Goal: Information Seeking & Learning: Compare options

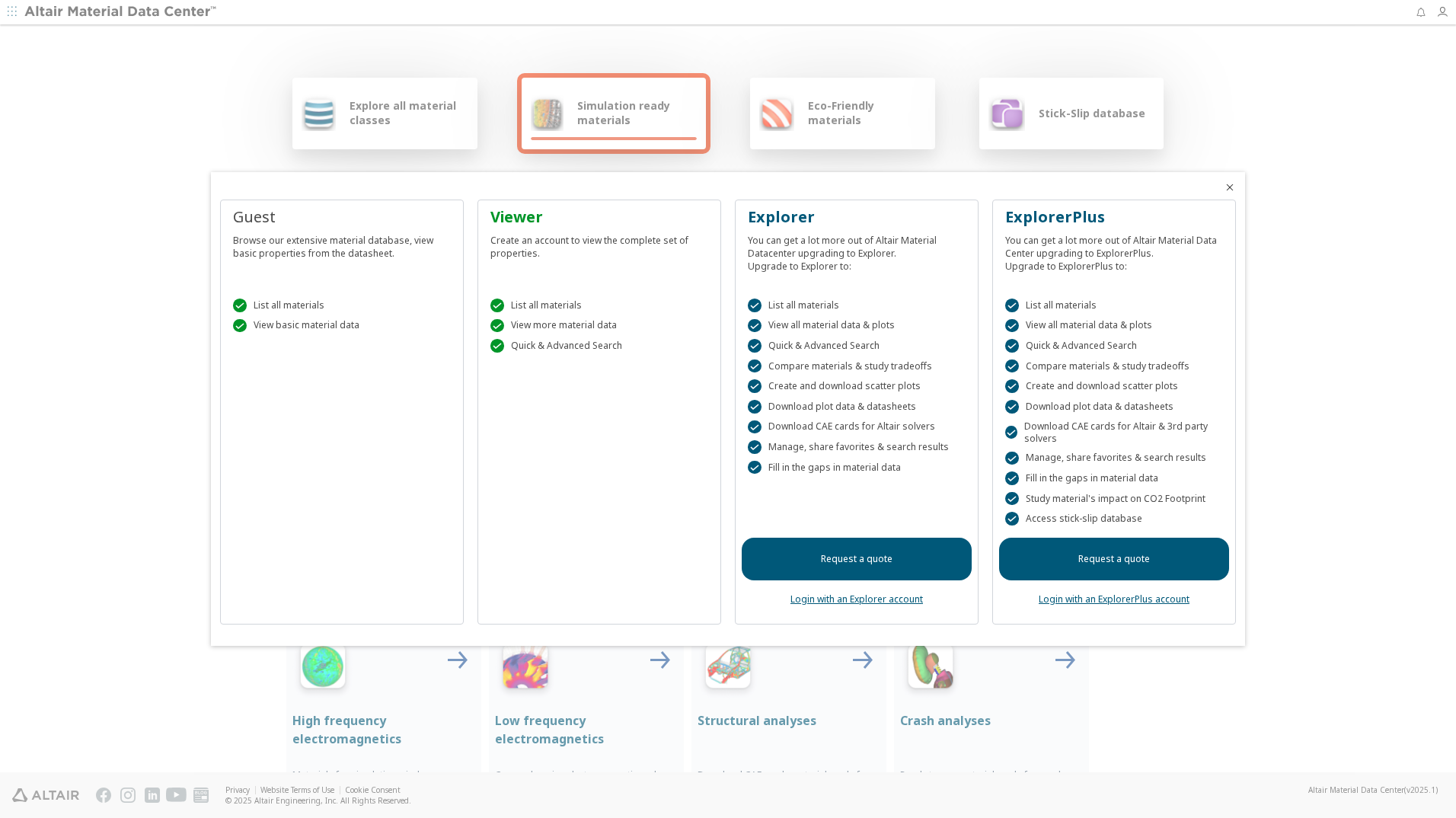
click at [370, 104] on div at bounding box center [728, 409] width 1456 height 818
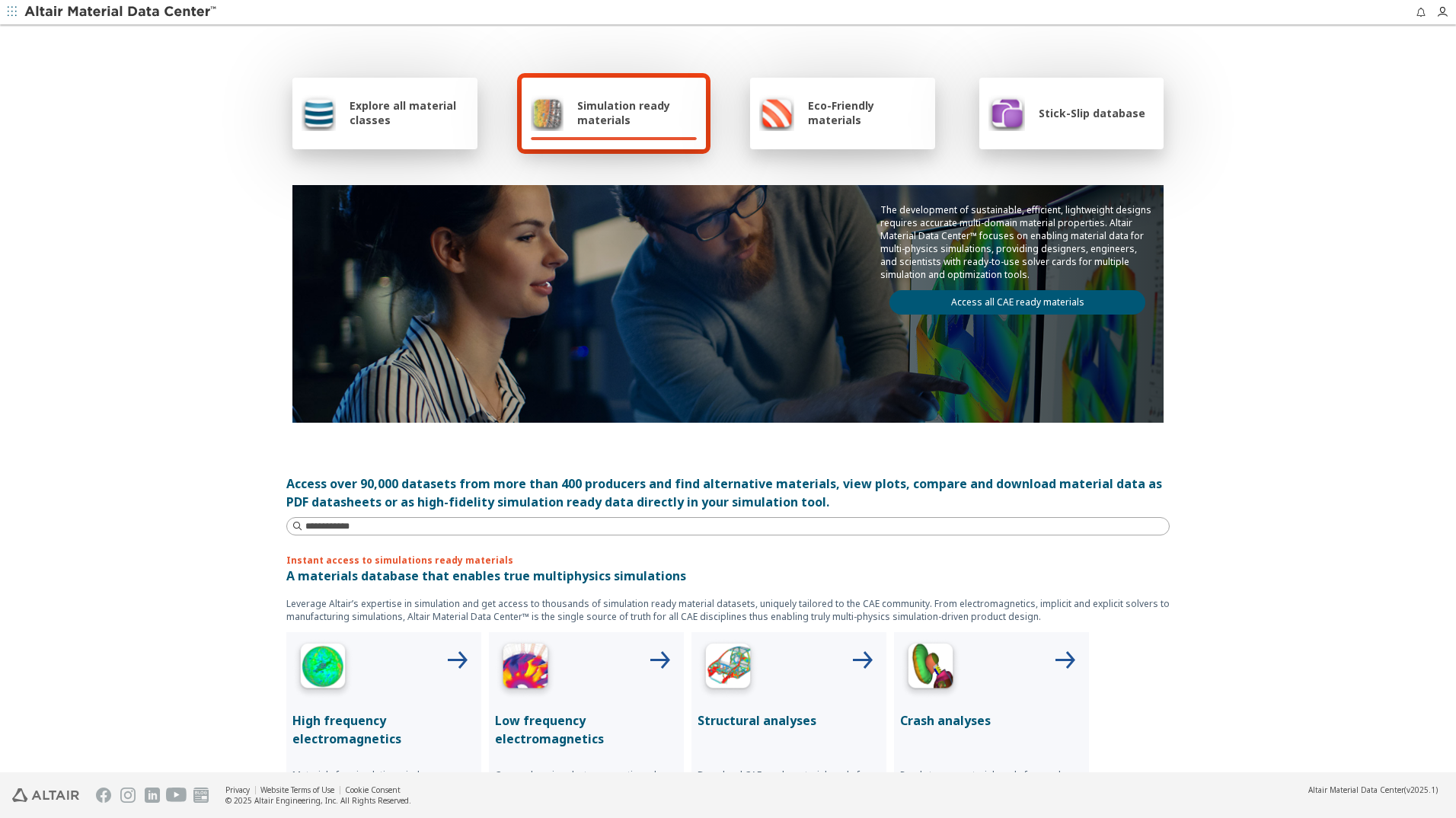
click at [384, 111] on span "Explore all material classes" at bounding box center [408, 113] width 119 height 29
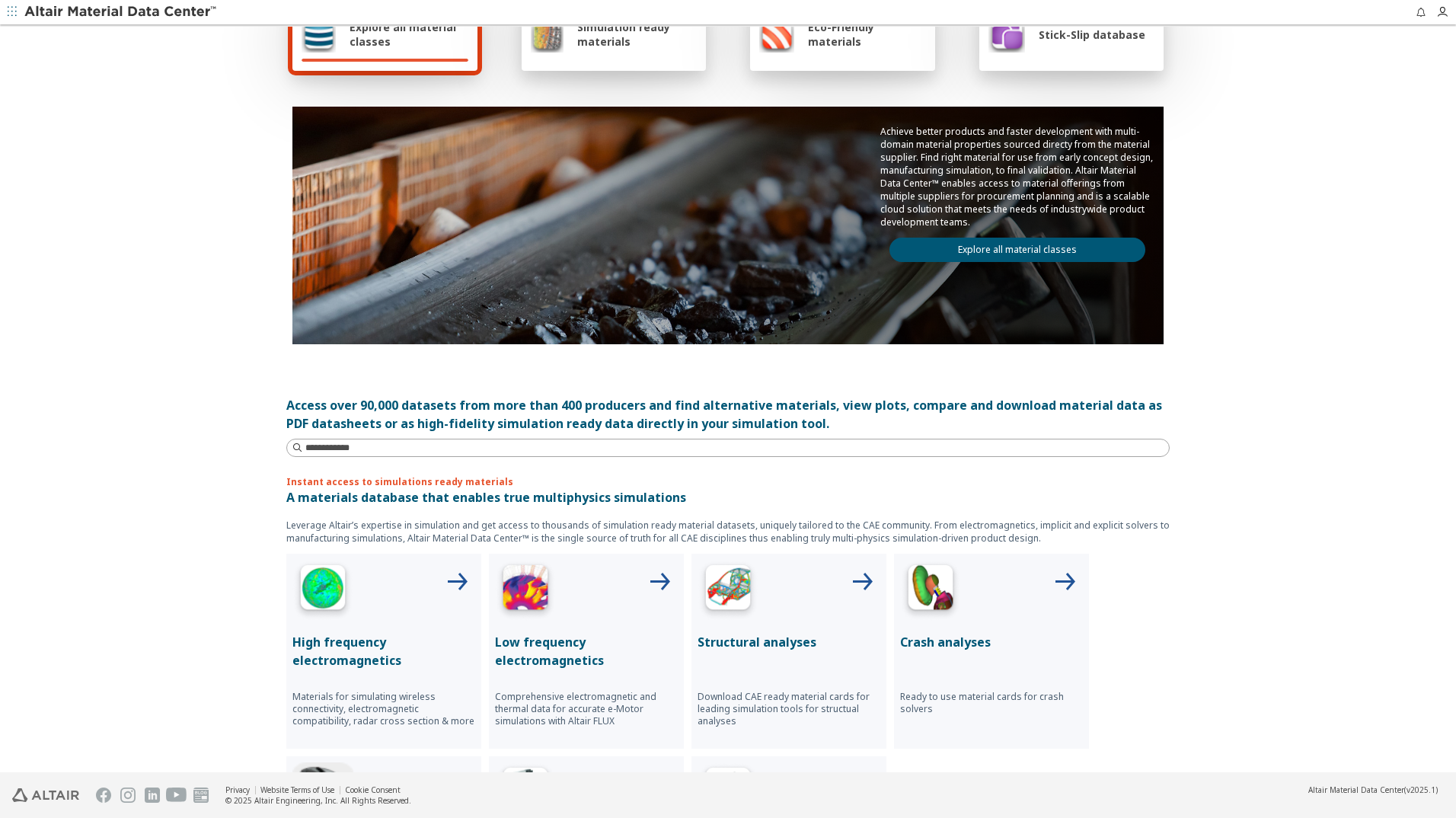
scroll to position [229, 0]
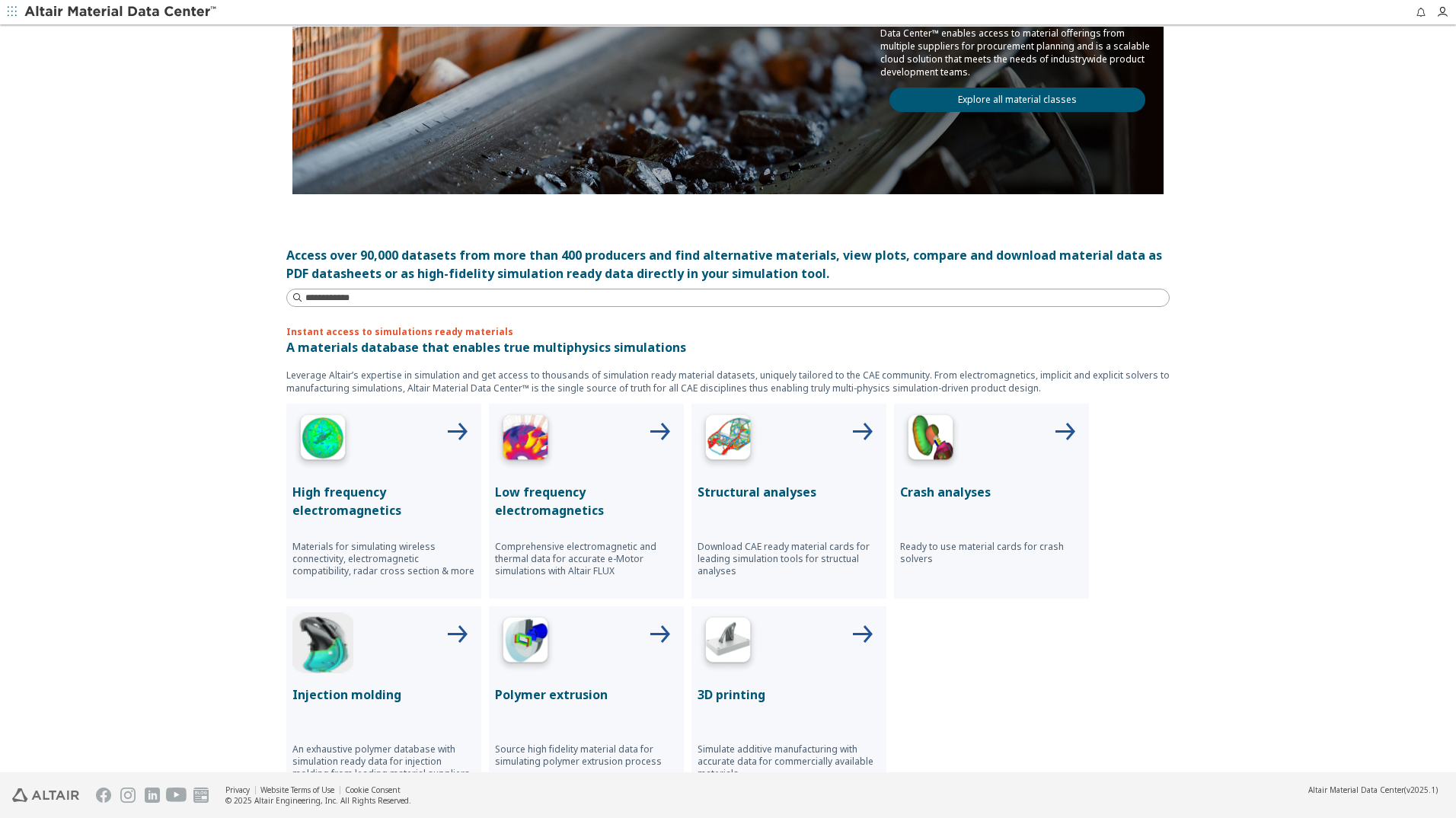
click at [453, 635] on icon at bounding box center [457, 634] width 37 height 37
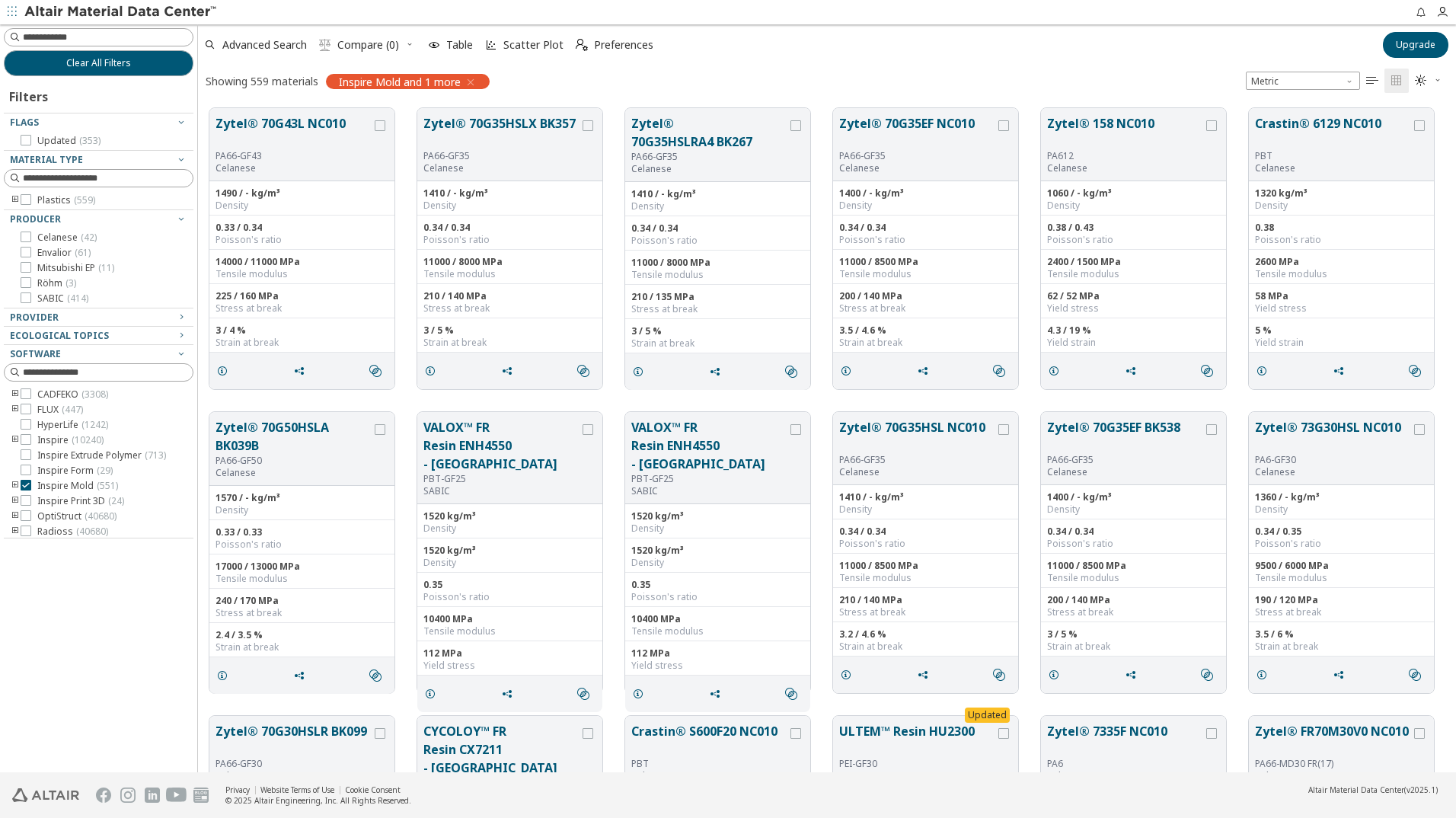
scroll to position [664, 1247]
click at [26, 482] on icon at bounding box center [26, 485] width 10 height 10
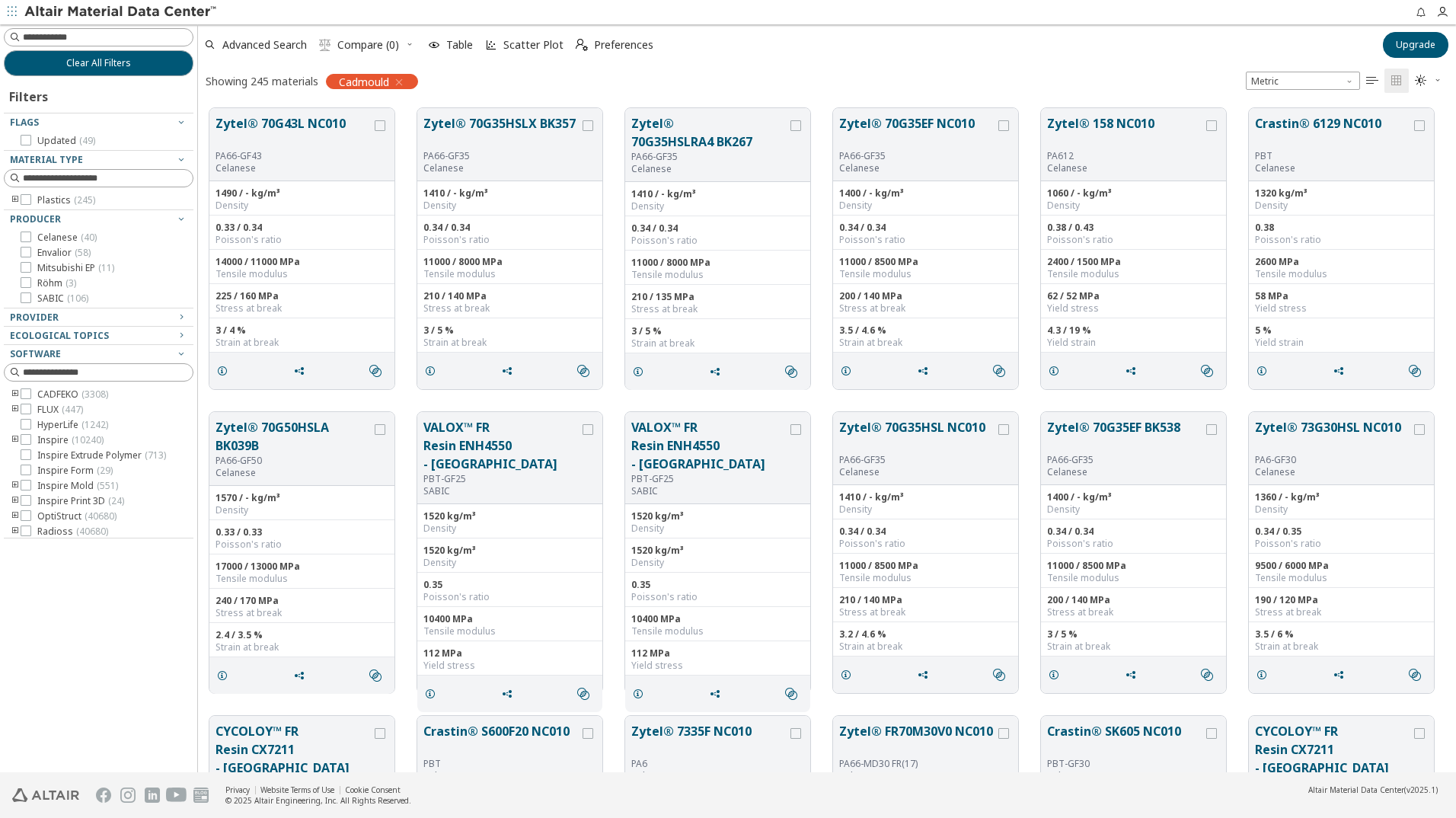
click at [398, 82] on icon "button" at bounding box center [399, 82] width 12 height 12
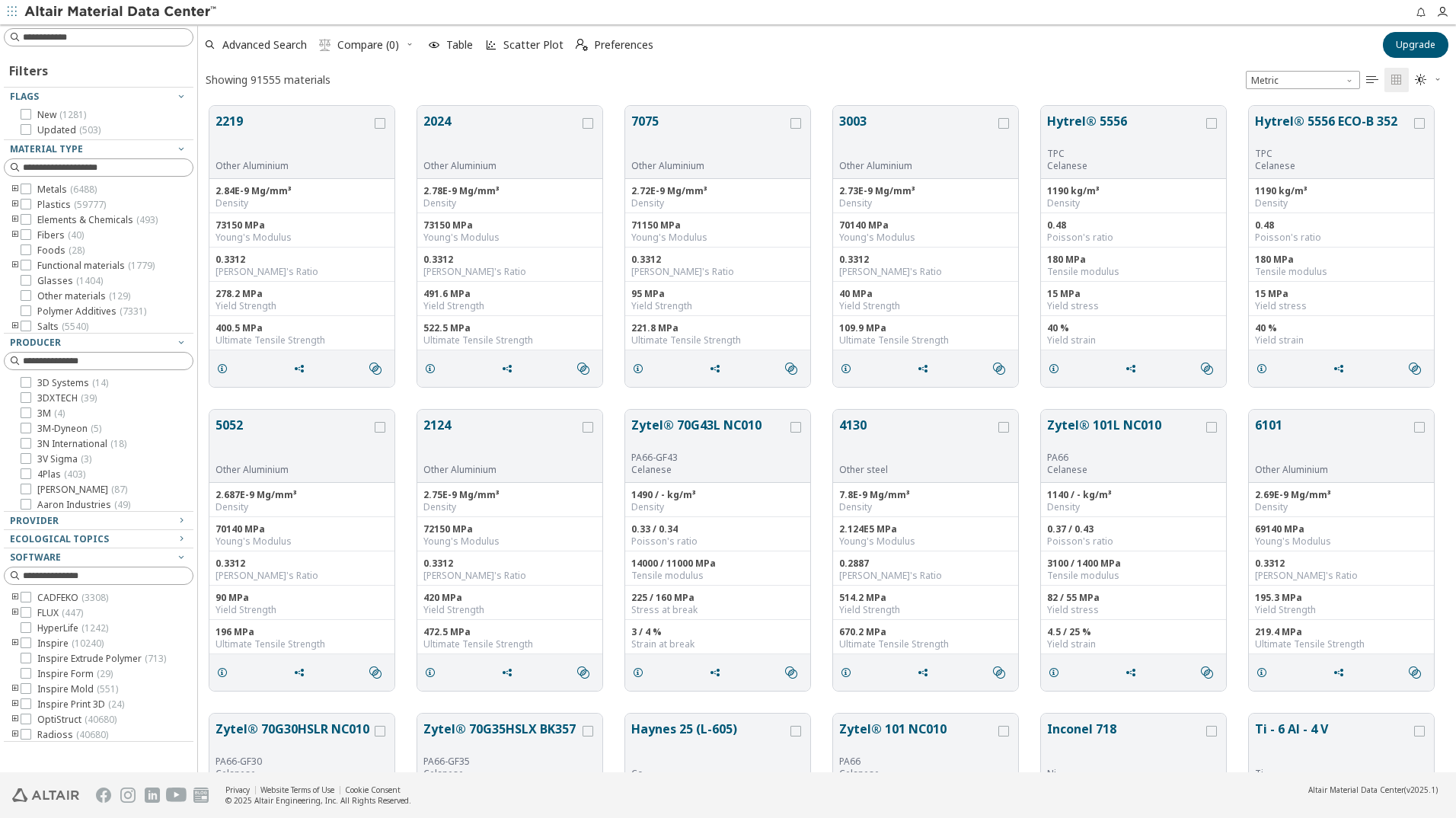
scroll to position [666, 1247]
click at [31, 203] on div at bounding box center [26, 204] width 10 height 10
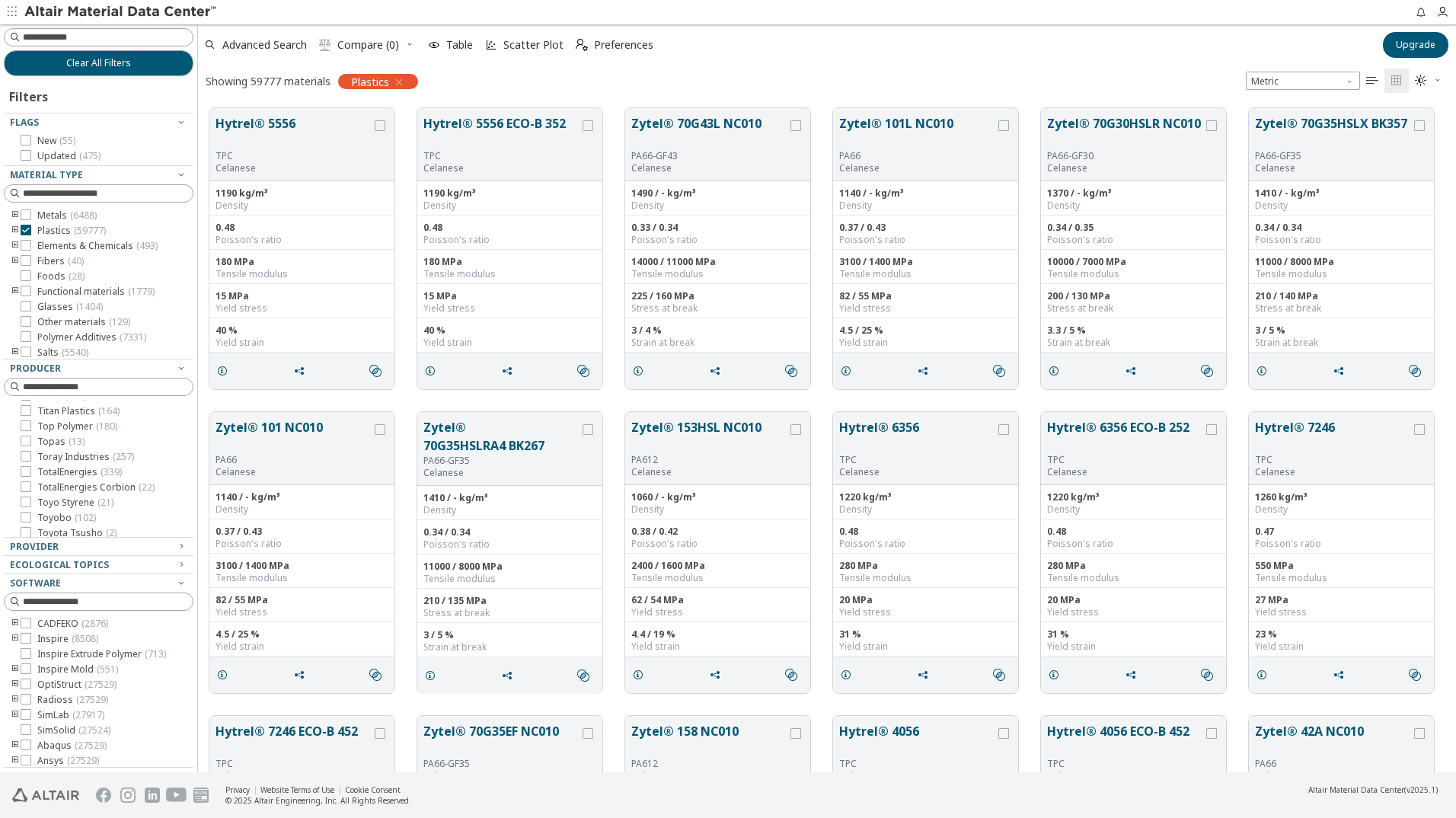
scroll to position [6321, 0]
drag, startPoint x: 25, startPoint y: 462, endPoint x: 184, endPoint y: 567, distance: 190.5
click at [25, 456] on icon at bounding box center [26, 451] width 10 height 10
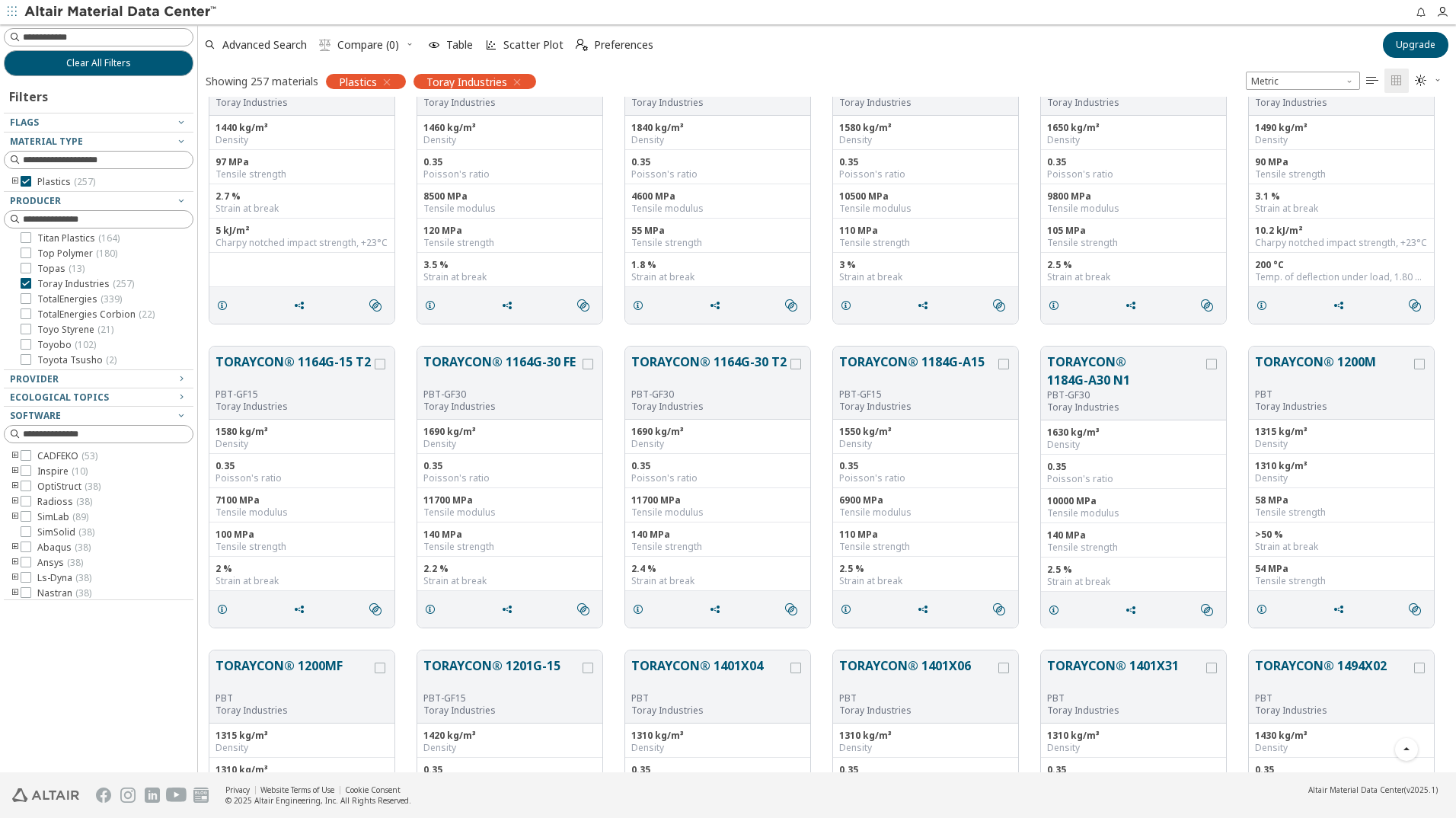
scroll to position [5864, 0]
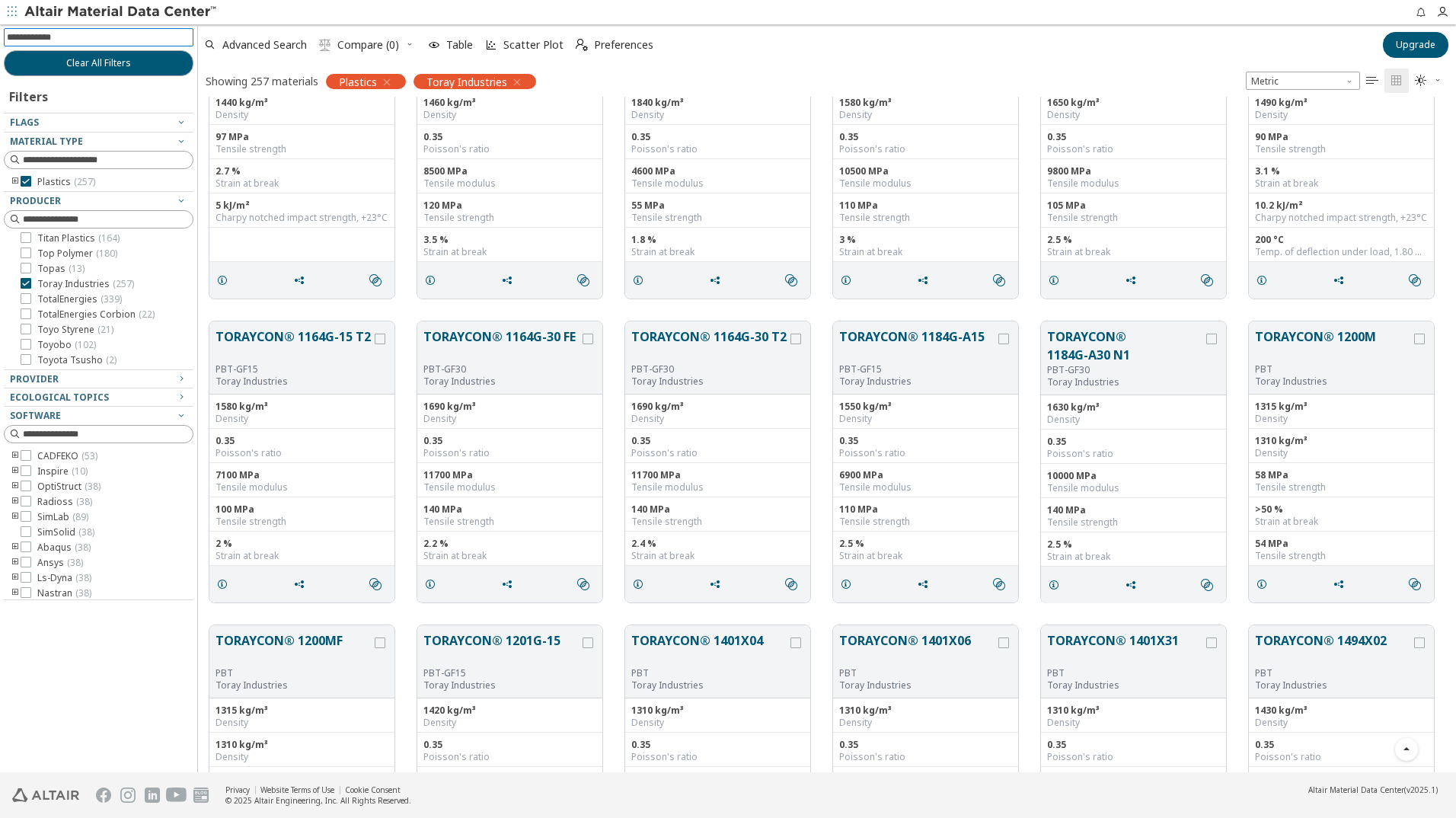
click at [135, 37] on input at bounding box center [100, 38] width 187 height 17
type input "*******"
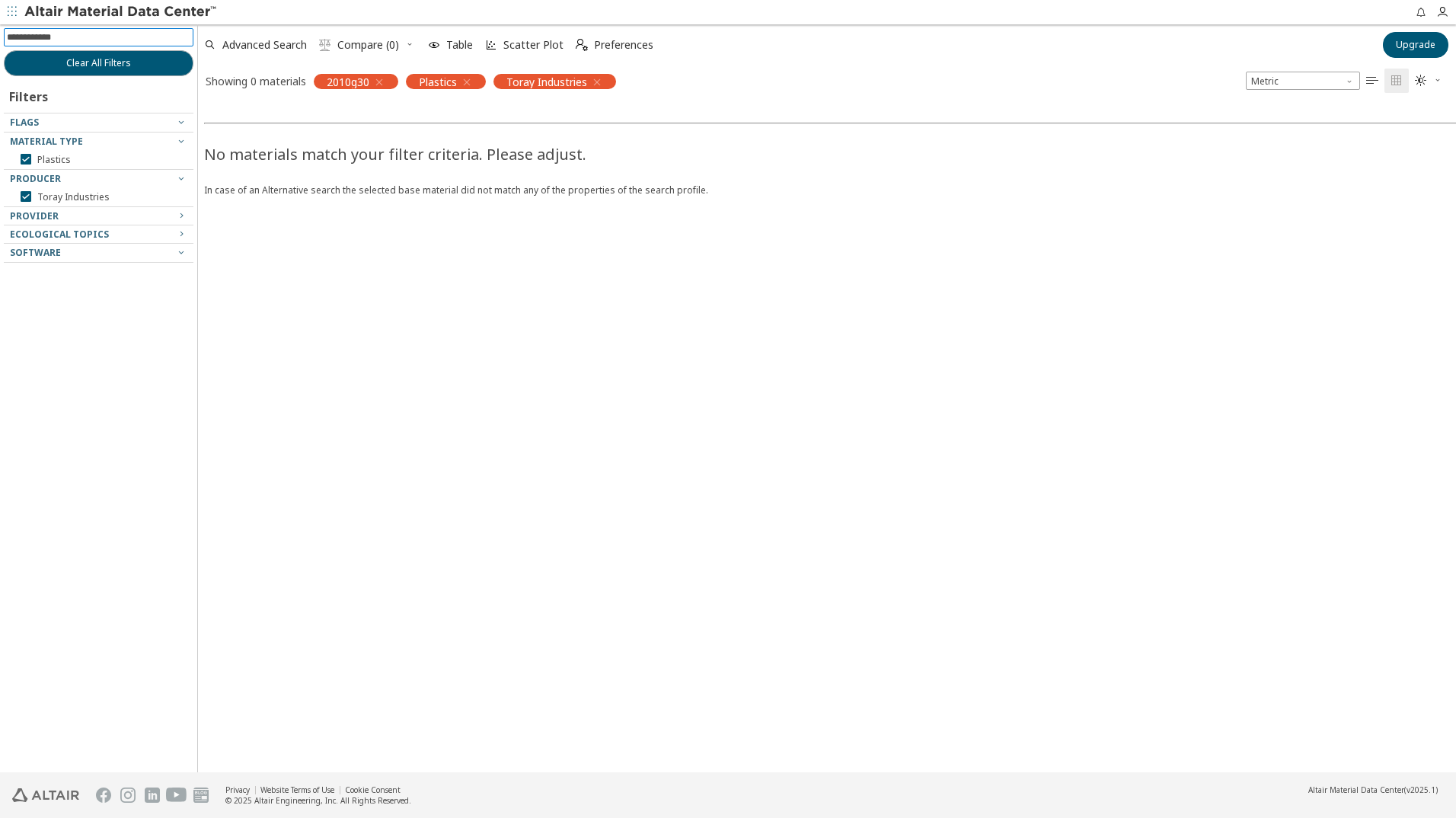
click at [77, 33] on input at bounding box center [100, 38] width 187 height 17
type input "***"
click at [382, 79] on icon "button" at bounding box center [379, 82] width 12 height 12
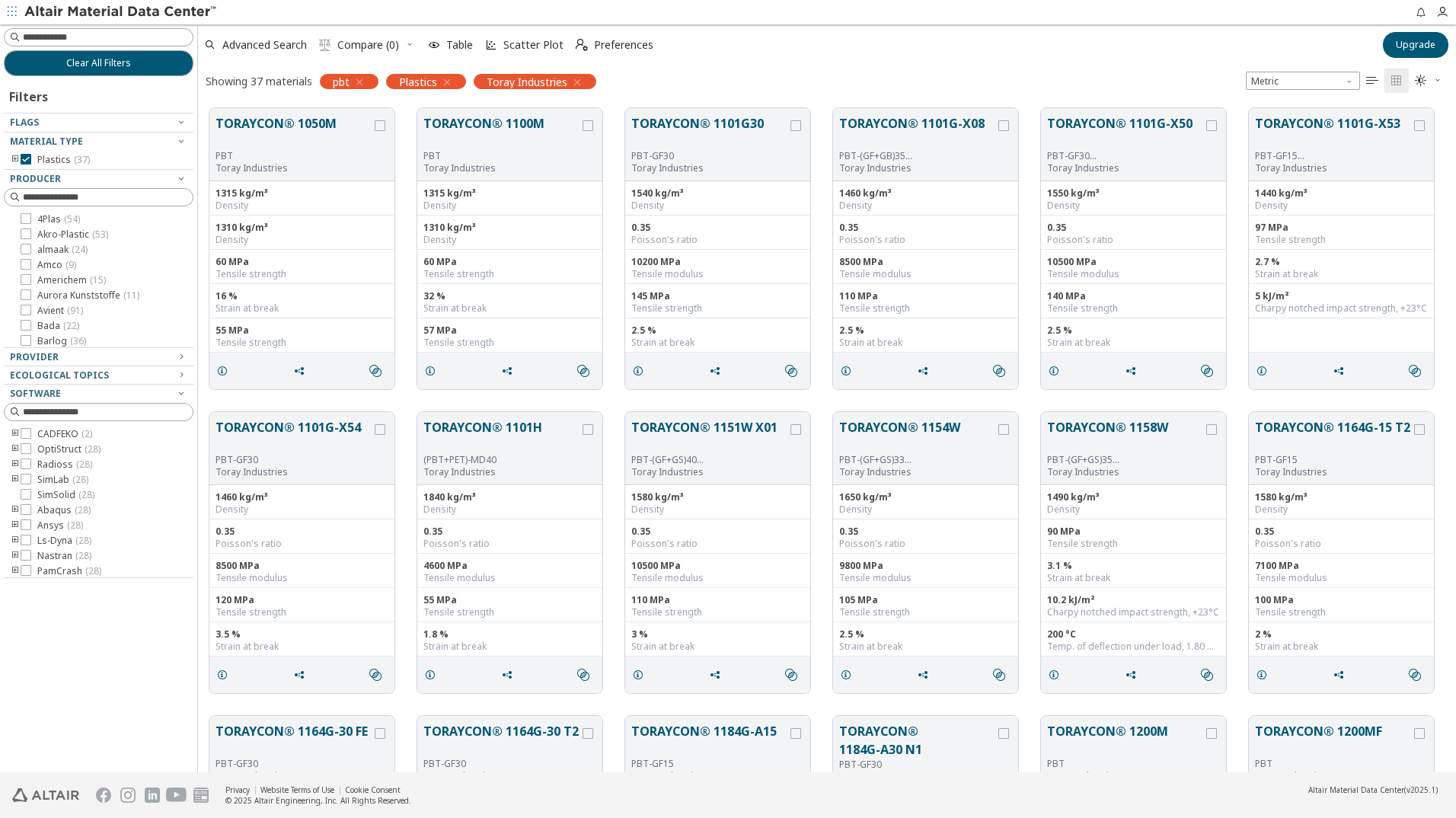
click at [578, 80] on icon "button" at bounding box center [577, 82] width 12 height 12
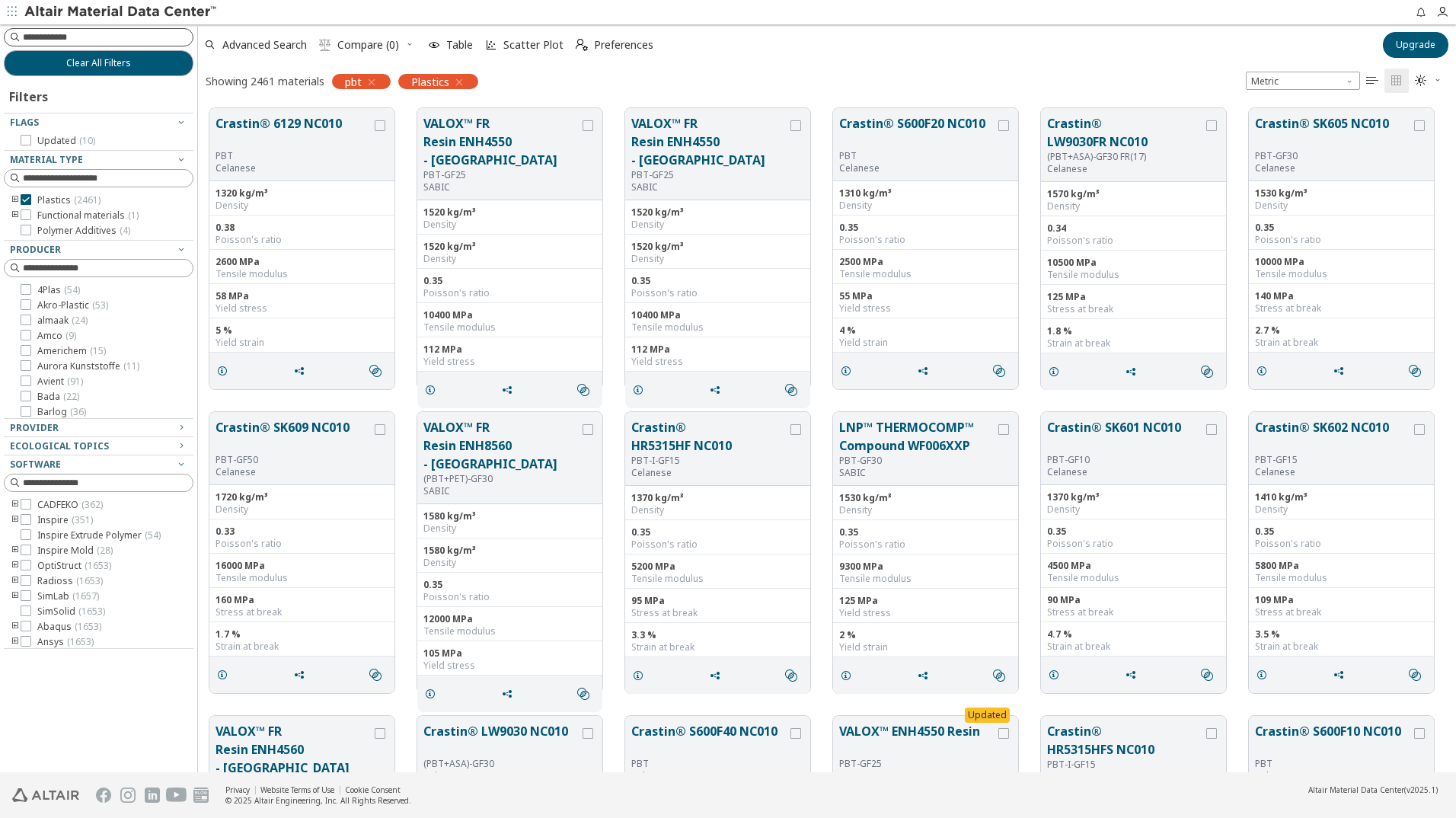
click at [81, 36] on input at bounding box center [108, 38] width 170 height 15
type input "**********"
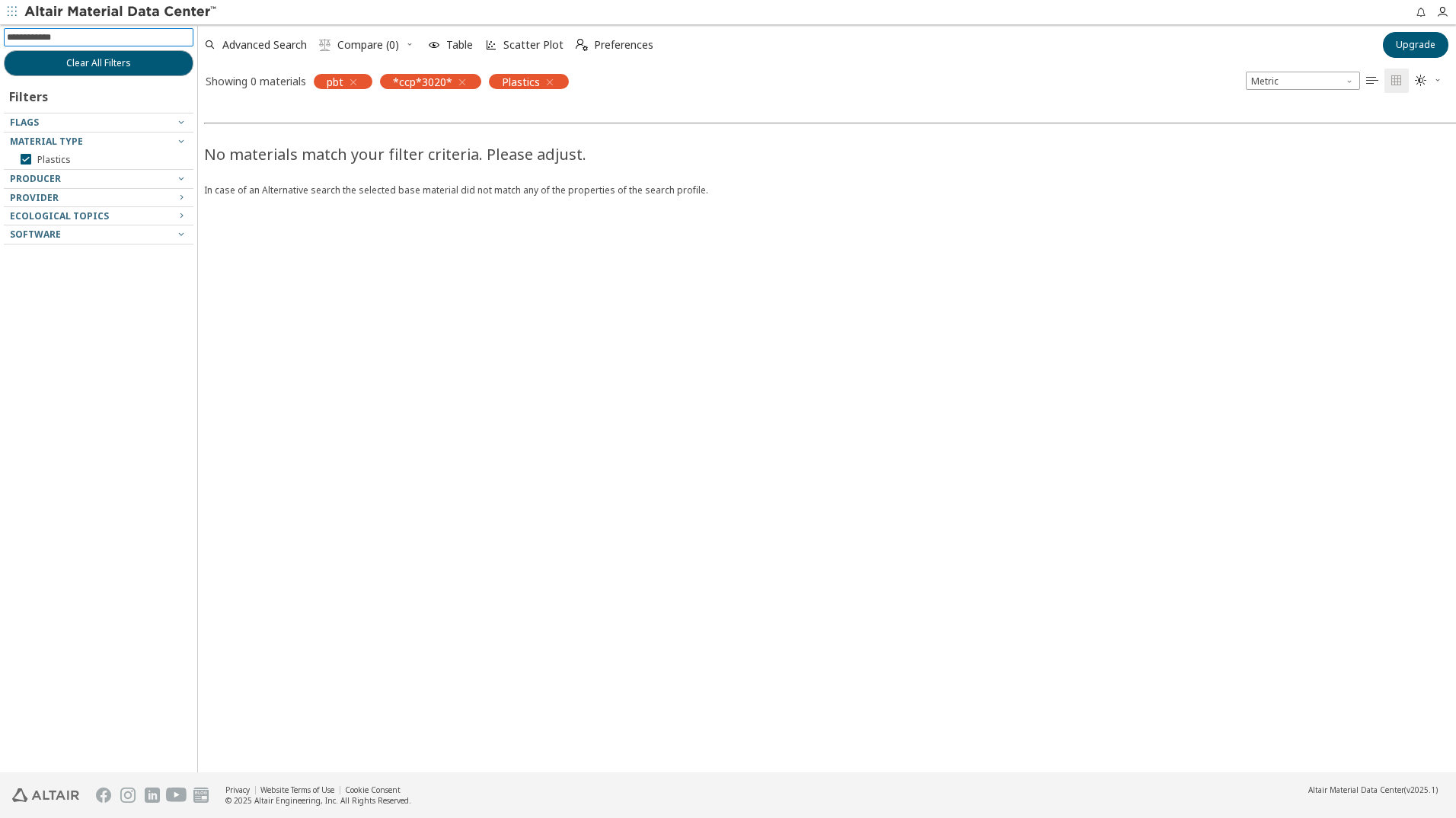
click at [465, 81] on icon "button" at bounding box center [462, 82] width 12 height 12
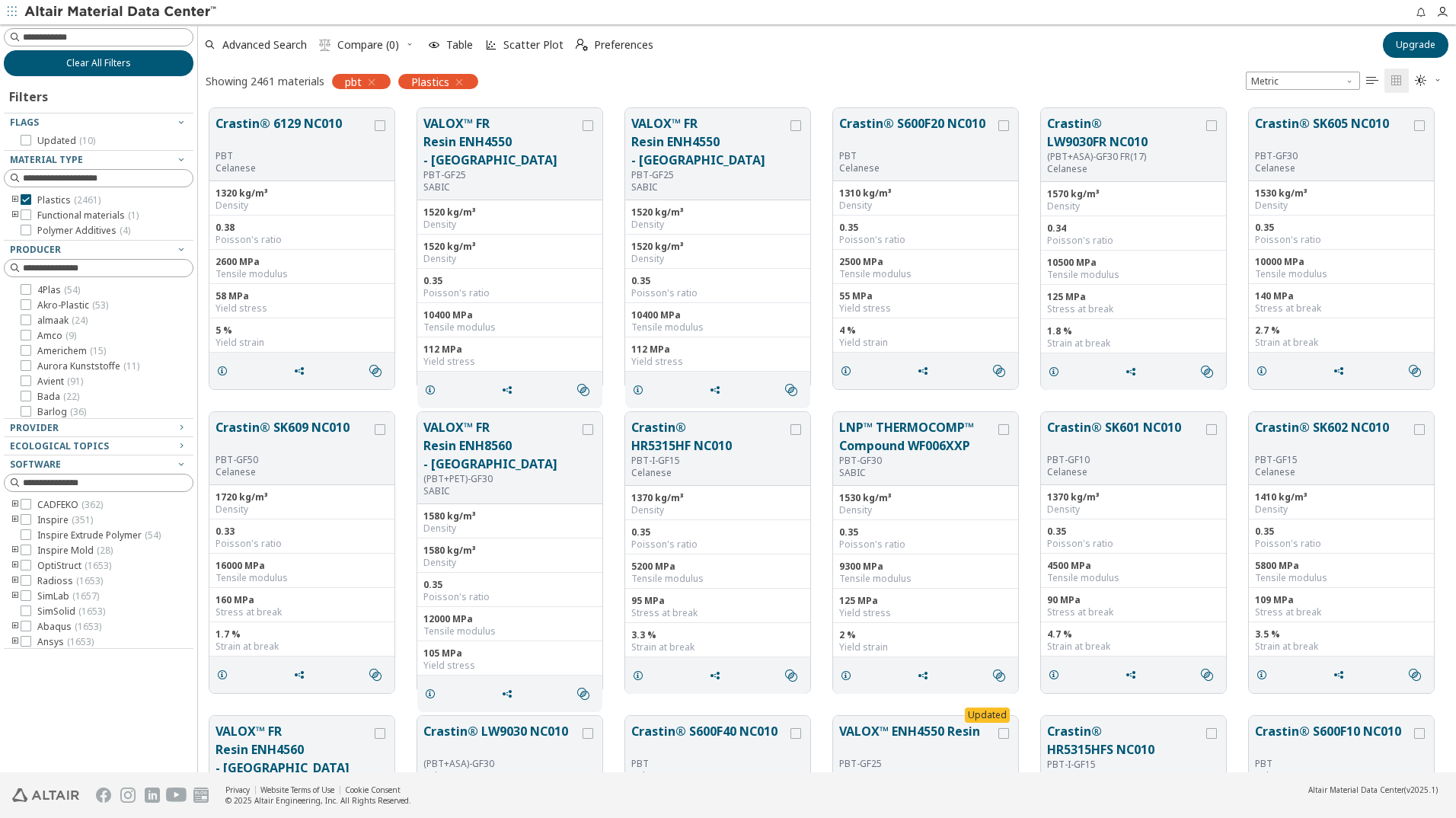
scroll to position [664, 1247]
click at [73, 44] on input at bounding box center [100, 38] width 187 height 17
type input "***"
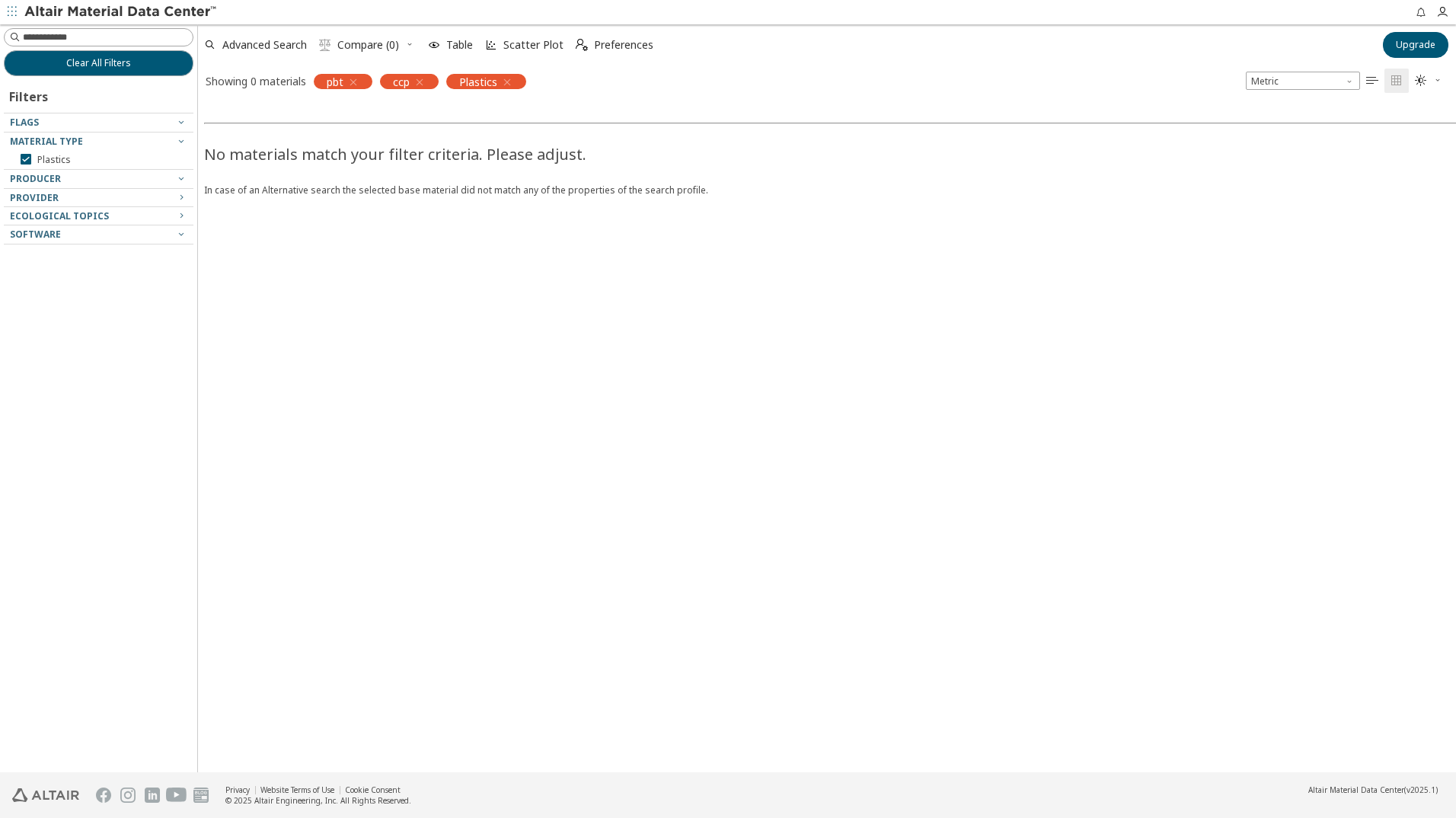
click at [419, 77] on icon "button" at bounding box center [419, 82] width 12 height 12
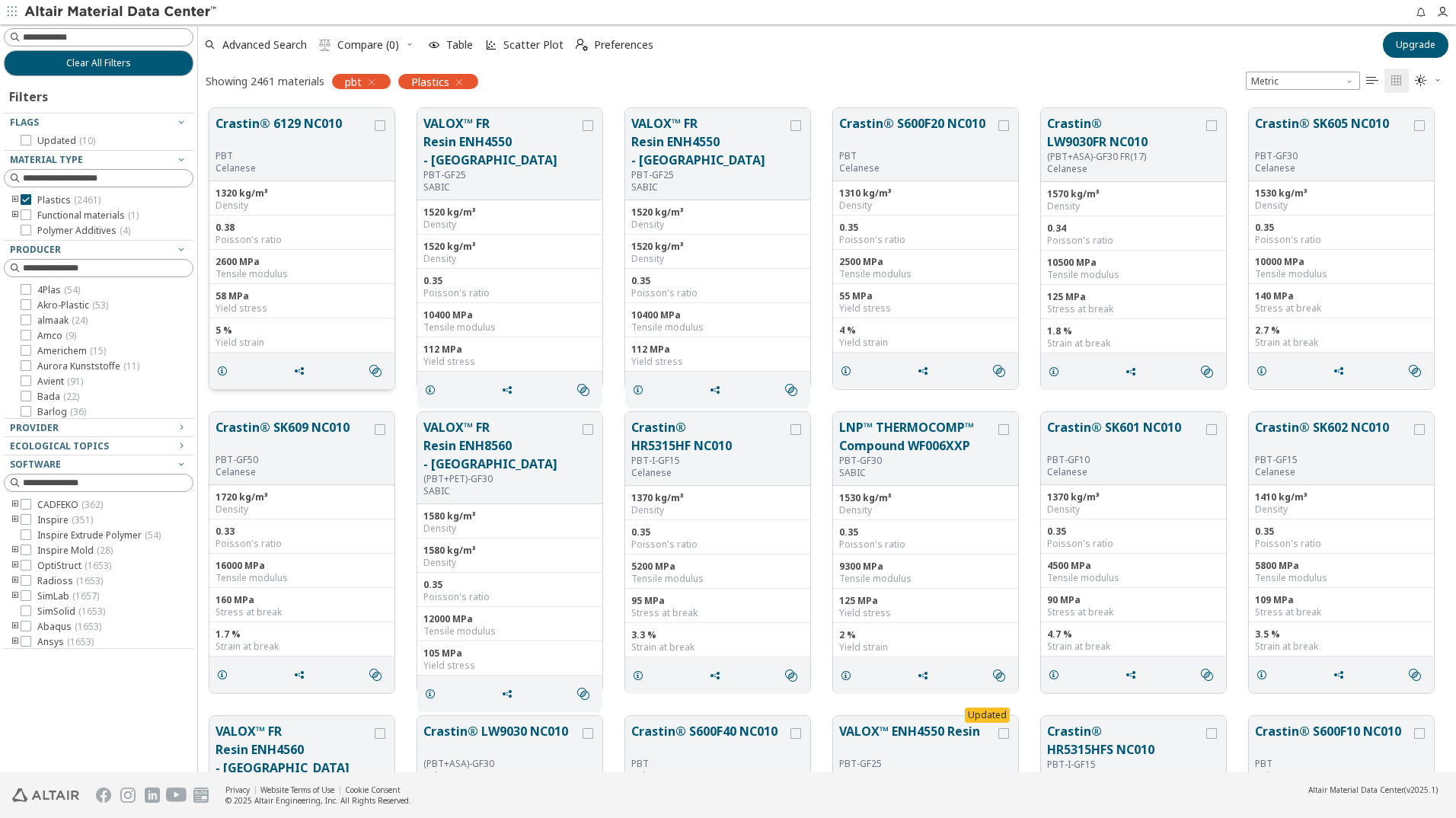
scroll to position [664, 1247]
click at [96, 38] on input at bounding box center [100, 38] width 187 height 17
type input "****"
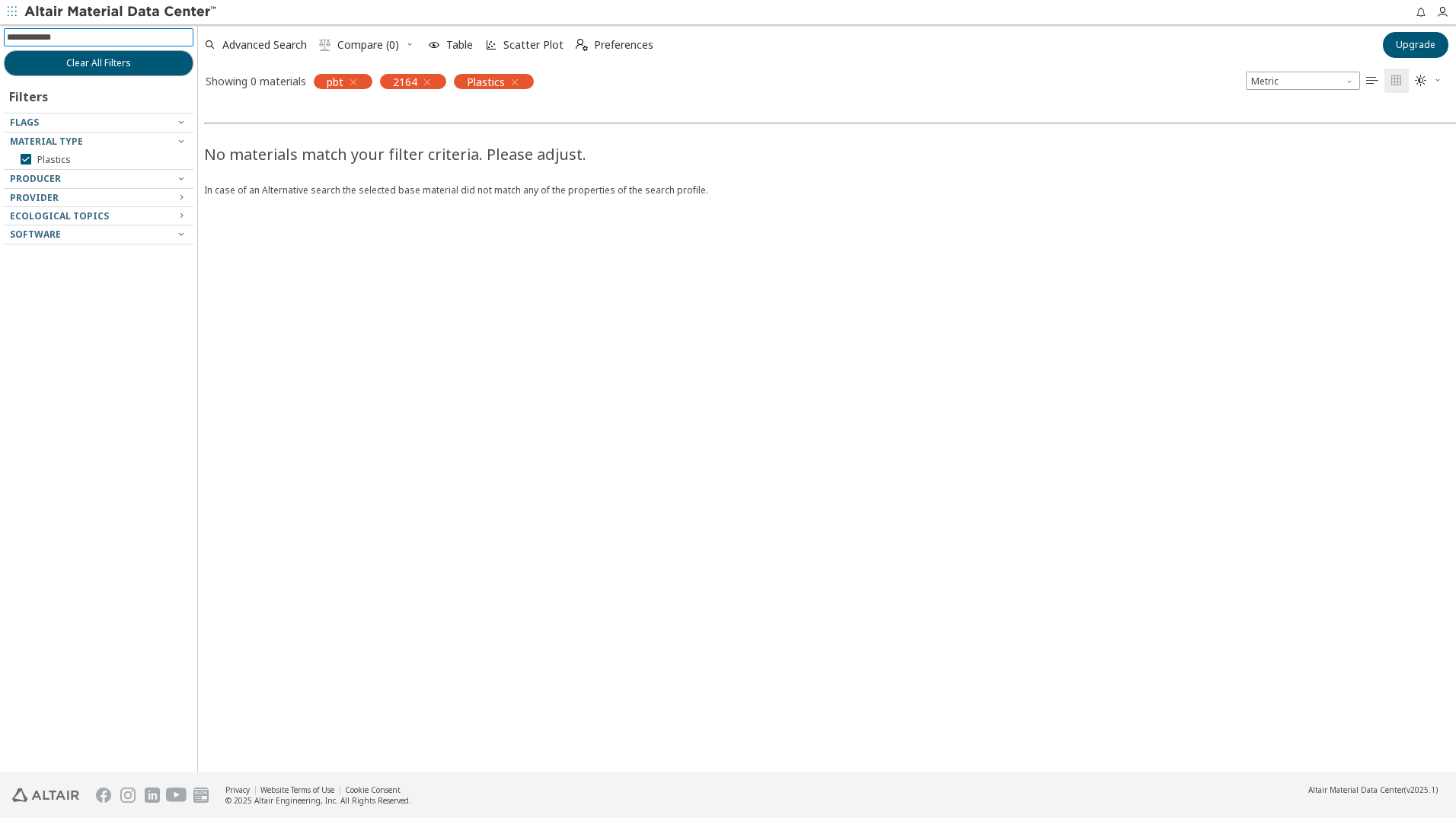
click at [432, 79] on icon "button" at bounding box center [427, 82] width 12 height 12
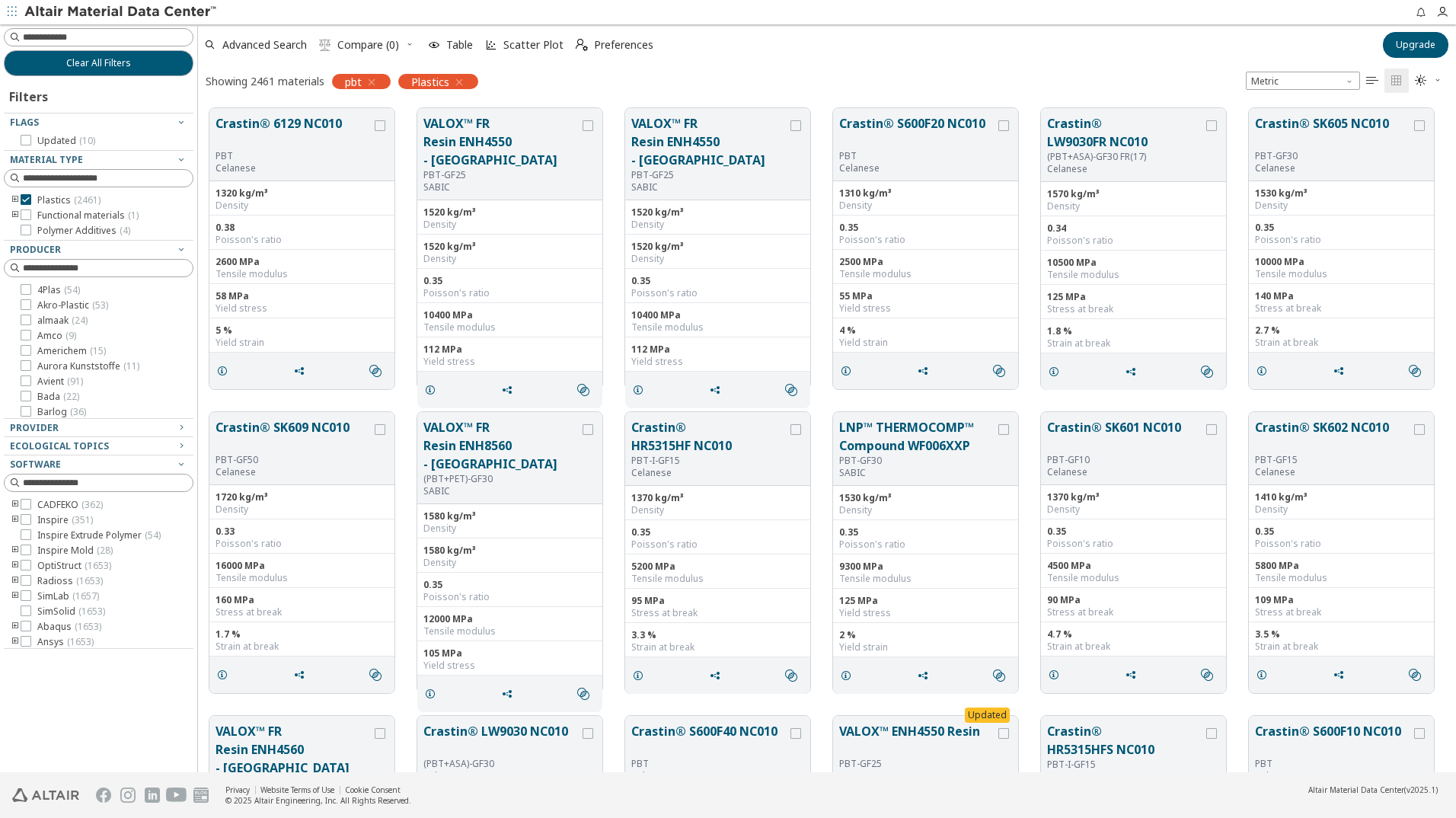
scroll to position [664, 1247]
click at [453, 44] on span "Table" at bounding box center [459, 44] width 26 height 10
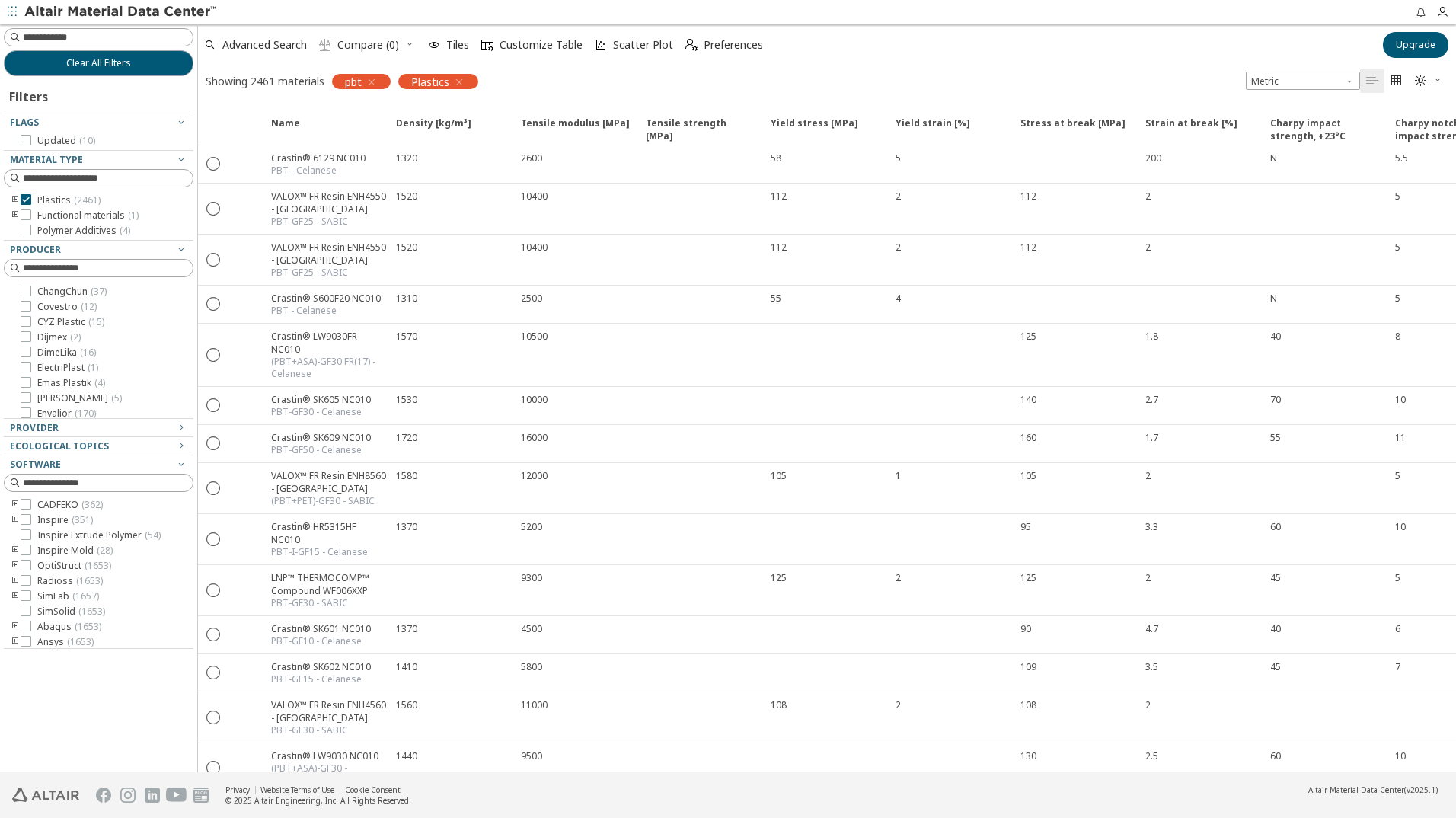
scroll to position [229, 0]
click at [69, 34] on input at bounding box center [108, 38] width 170 height 15
type input "*****"
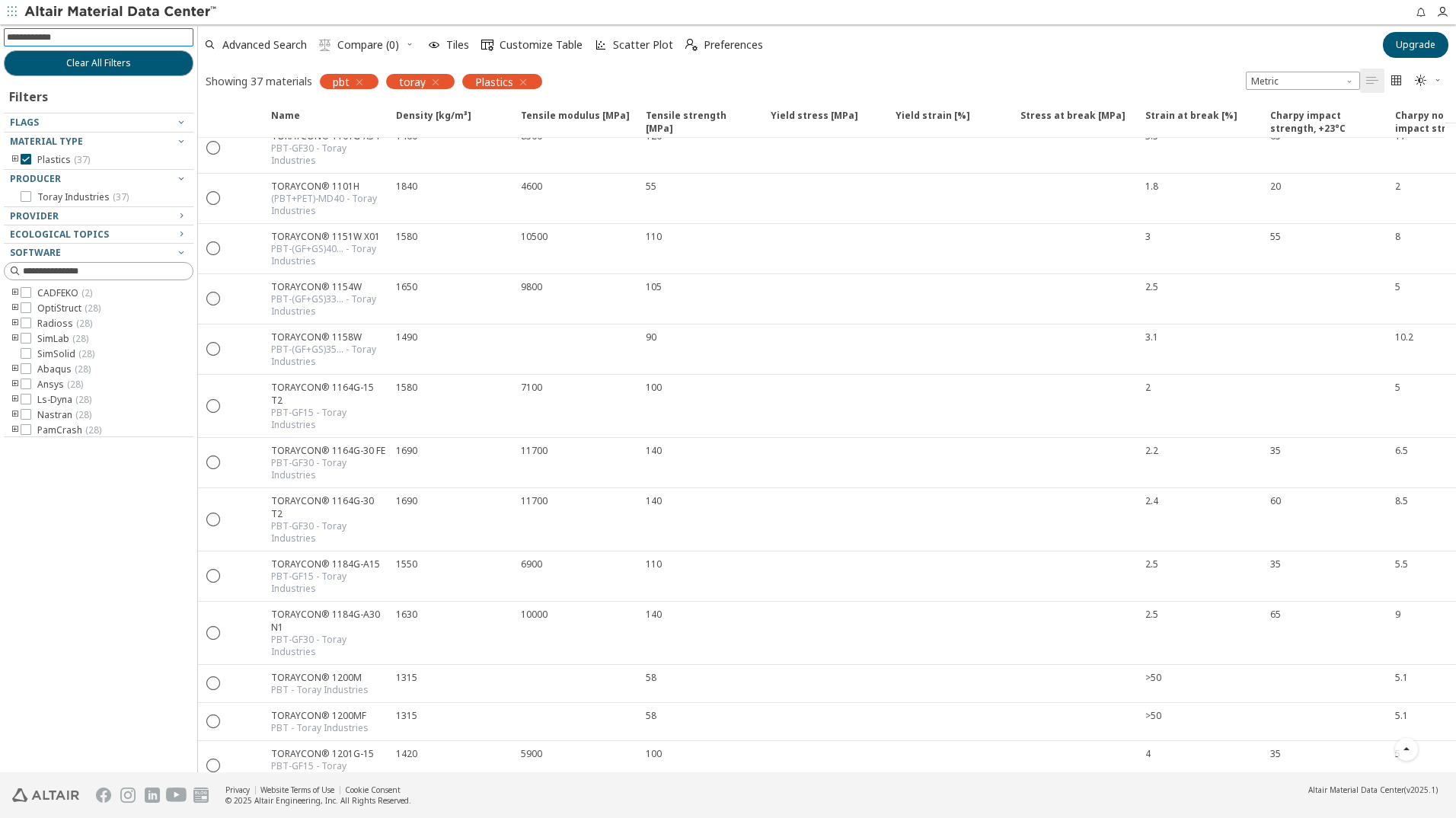
scroll to position [298, 0]
click at [441, 79] on icon "button" at bounding box center [436, 82] width 12 height 12
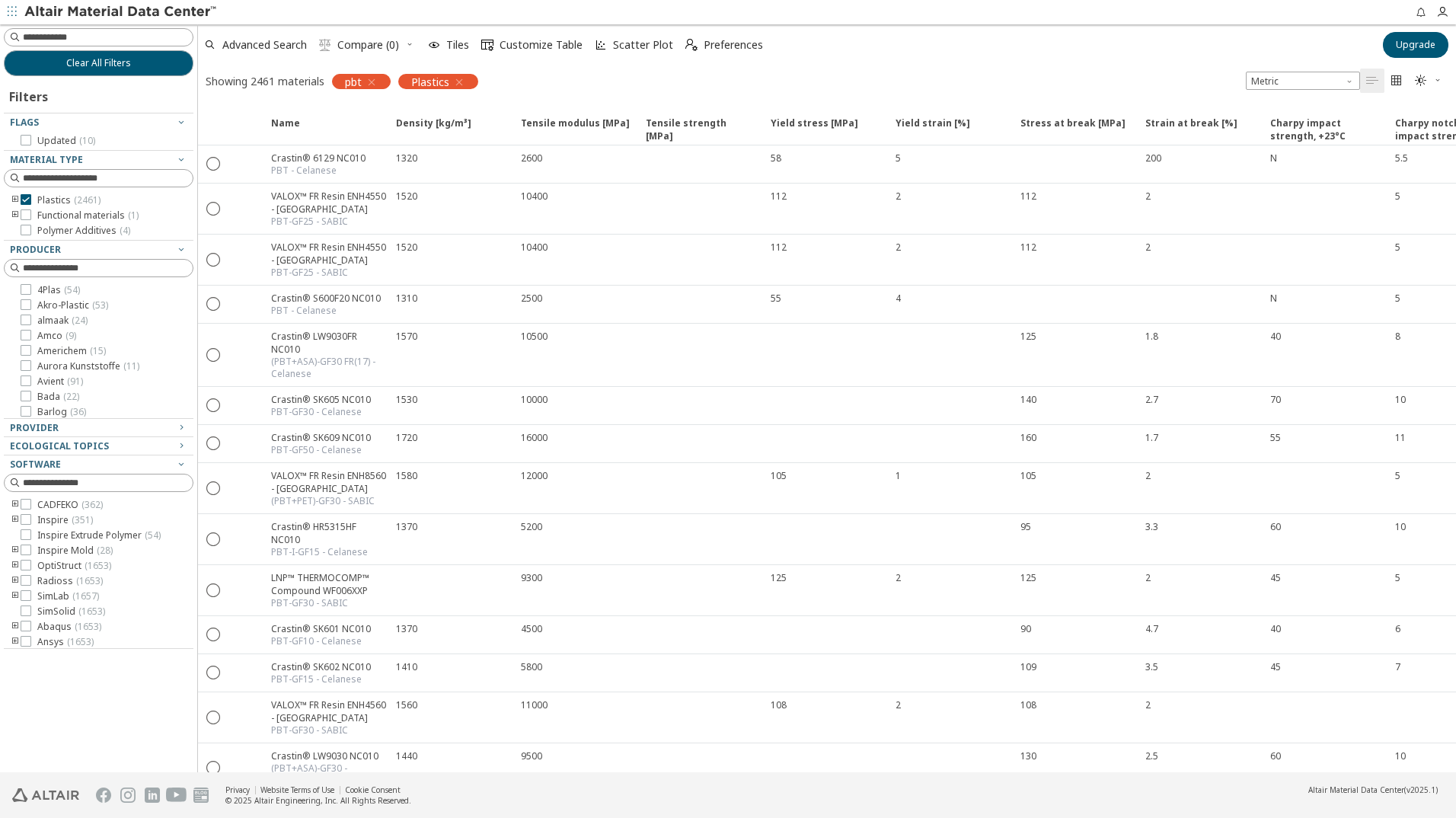
click at [375, 80] on icon "button" at bounding box center [371, 82] width 12 height 12
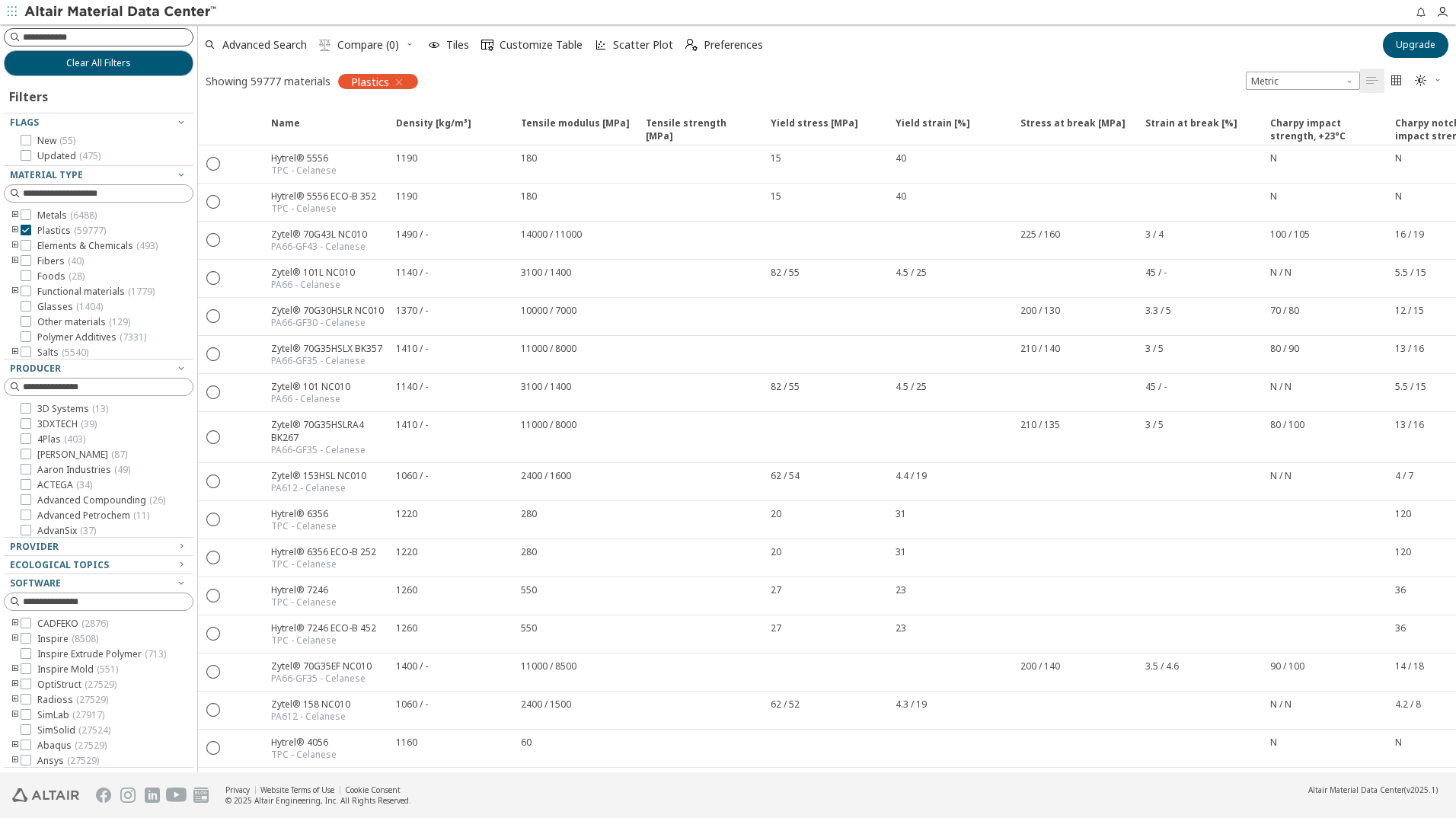
click at [102, 44] on input at bounding box center [108, 38] width 170 height 15
type input "*******"
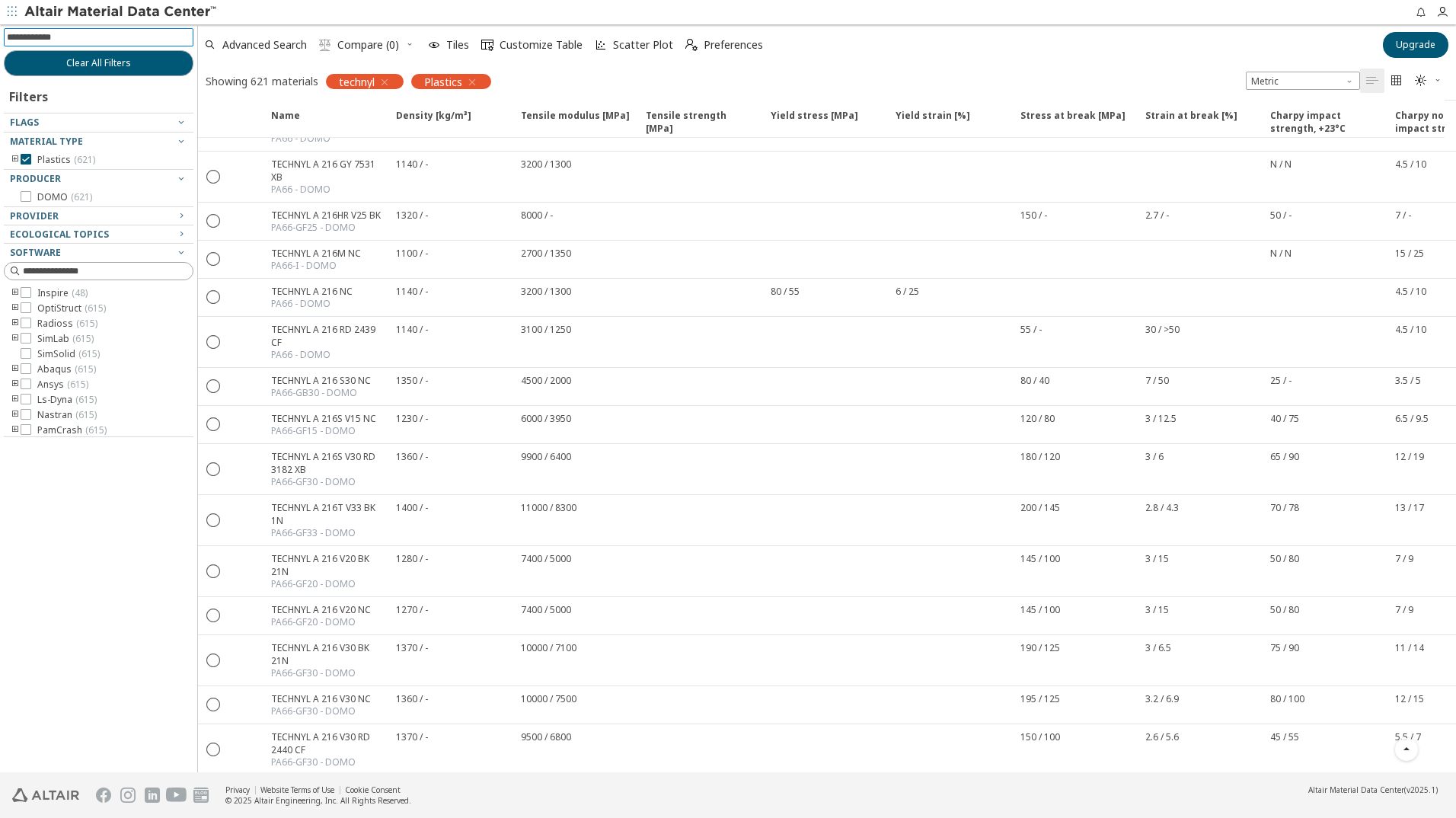
scroll to position [4417, 0]
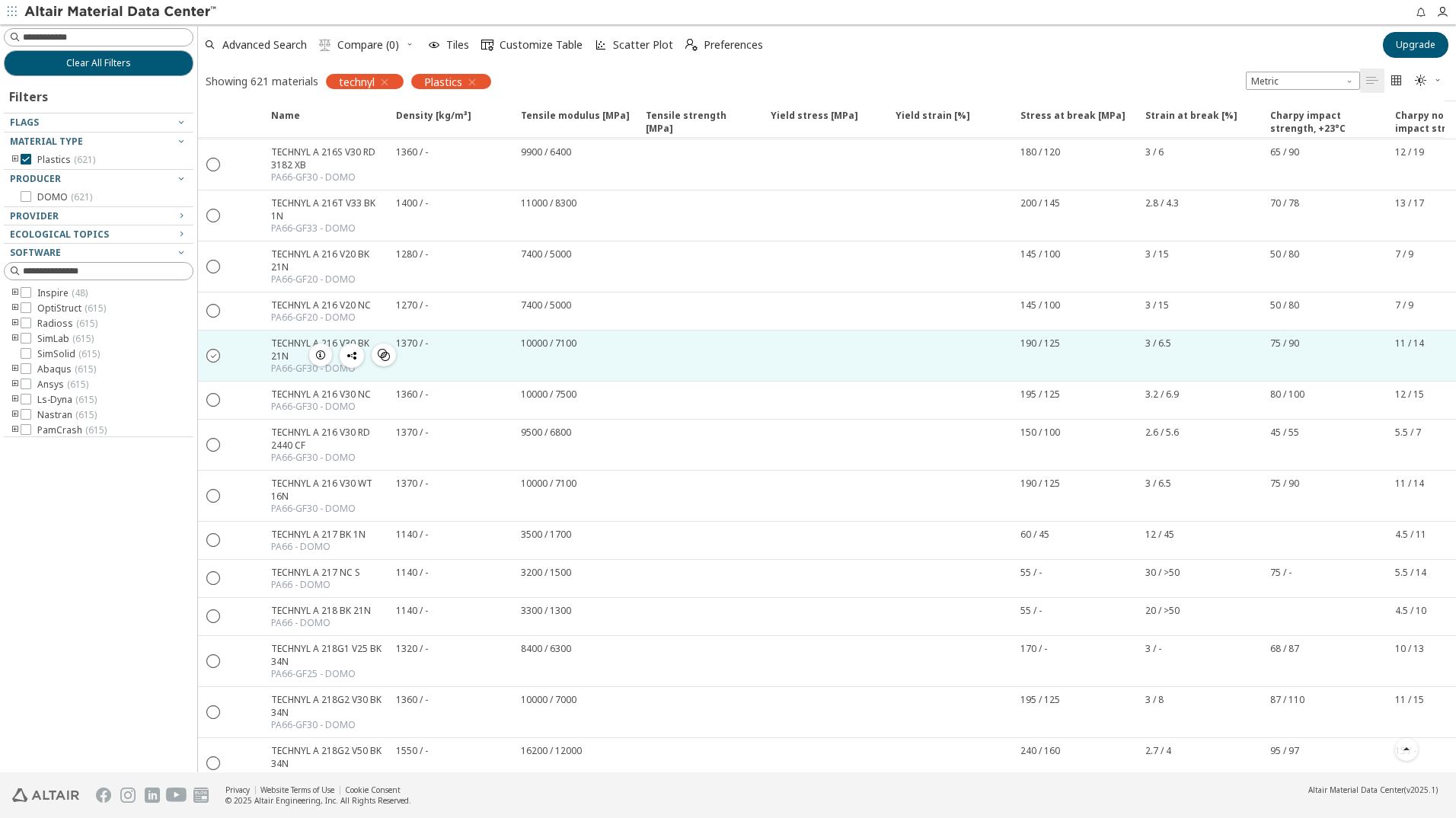
click at [212, 353] on icon "" at bounding box center [214, 355] width 14 height 14
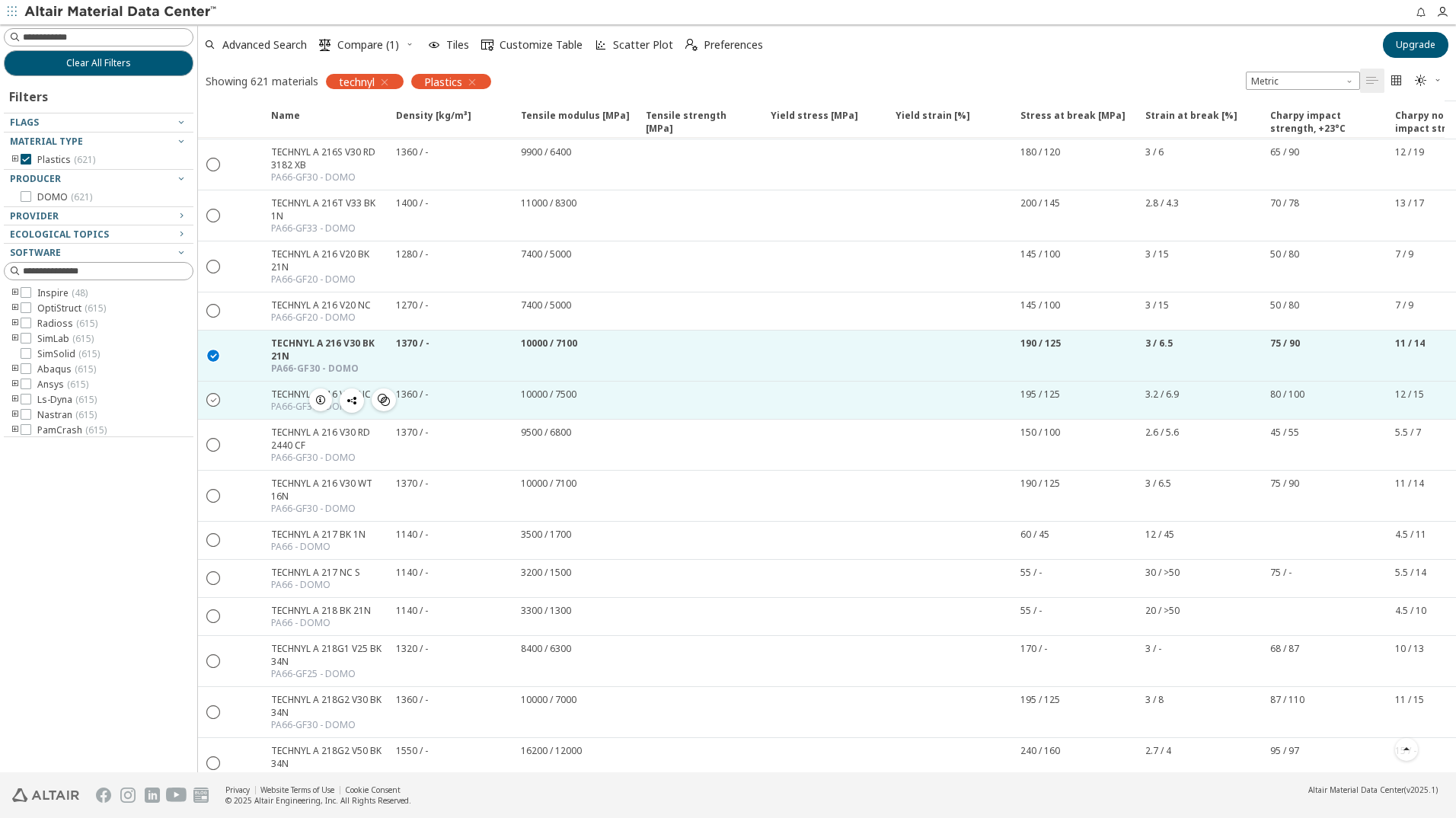
click at [208, 401] on icon "" at bounding box center [214, 399] width 14 height 14
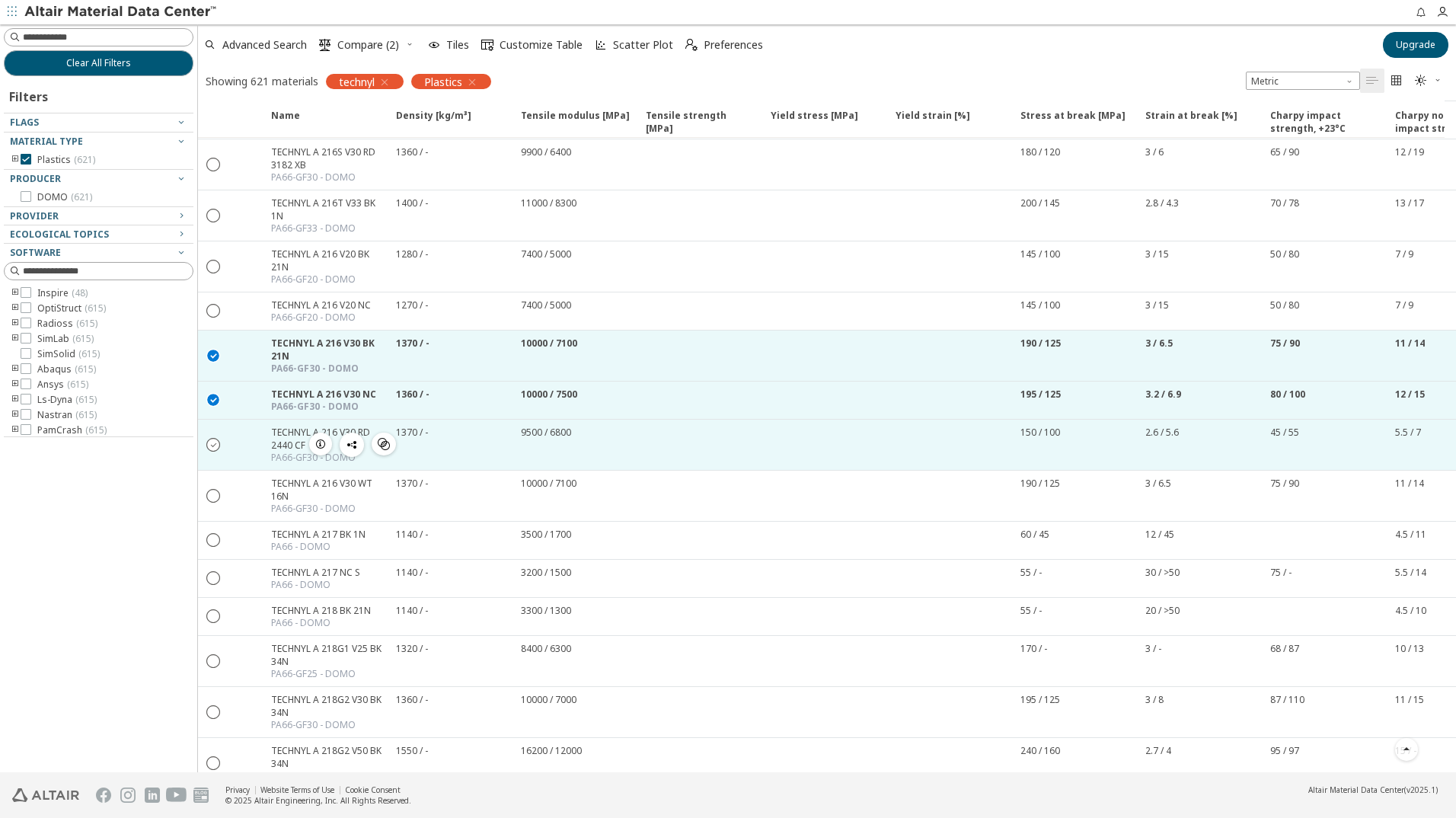
click at [214, 447] on icon "" at bounding box center [214, 444] width 14 height 14
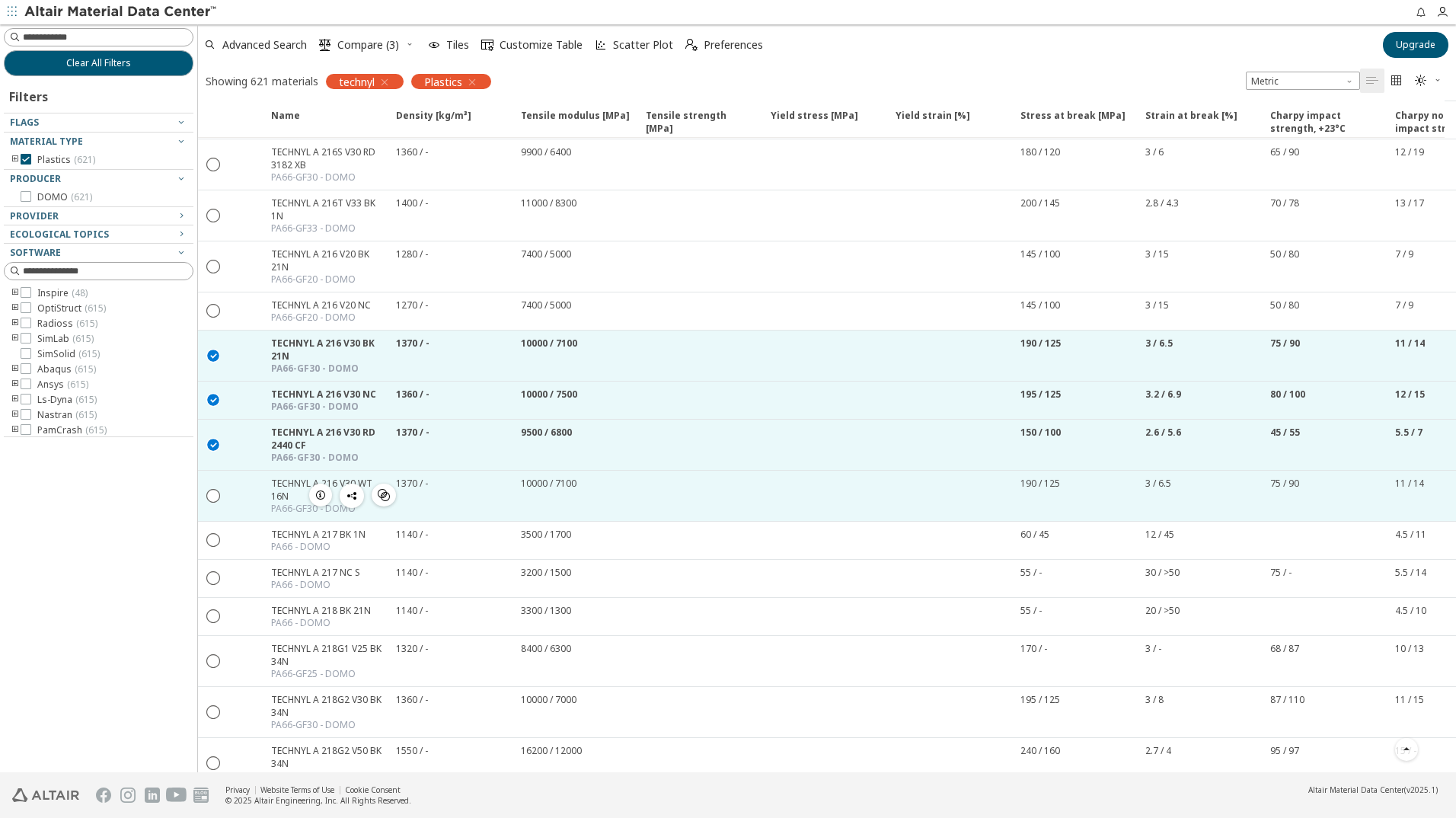
click at [224, 482] on div " " at bounding box center [213, 496] width 31 height 27
click at [376, 43] on span "Compare (4)" at bounding box center [368, 44] width 61 height 10
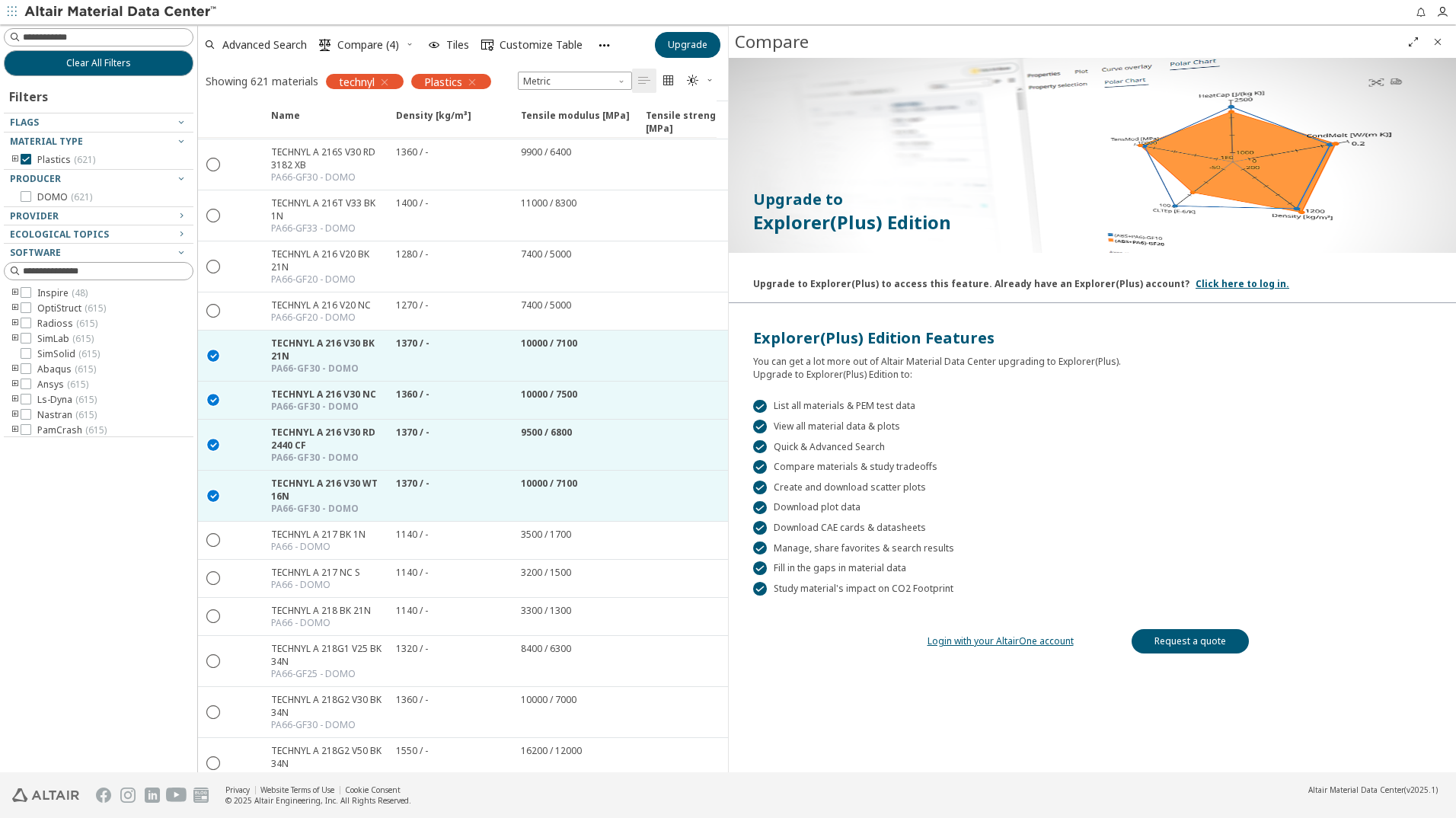
click at [130, 560] on div "Clear All Filters Filters Flags Material Type Plastics ( 621 ) Producer DOMO ( …" at bounding box center [98, 399] width 197 height 748
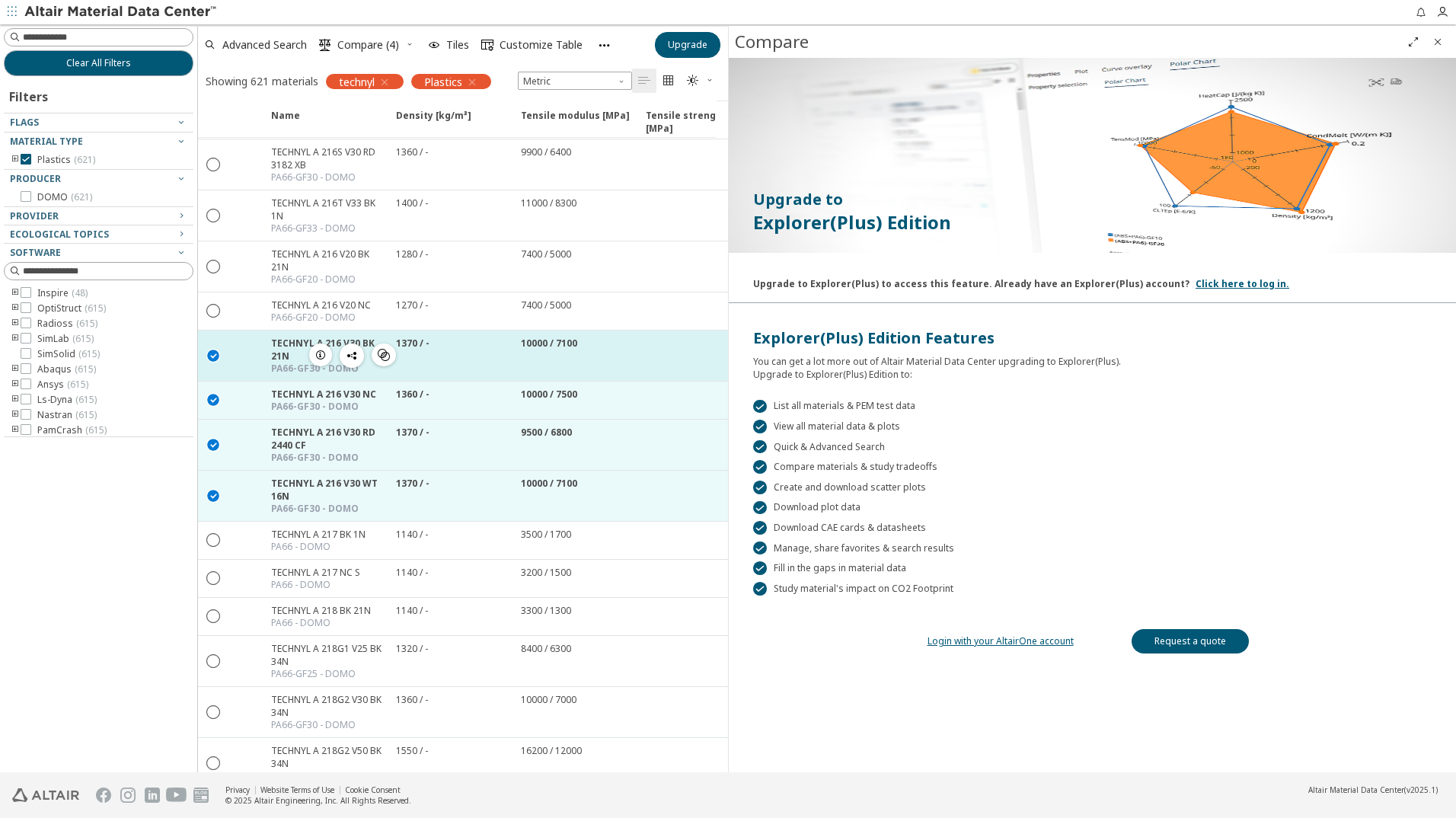
click at [214, 352] on icon "" at bounding box center [214, 355] width 14 height 14
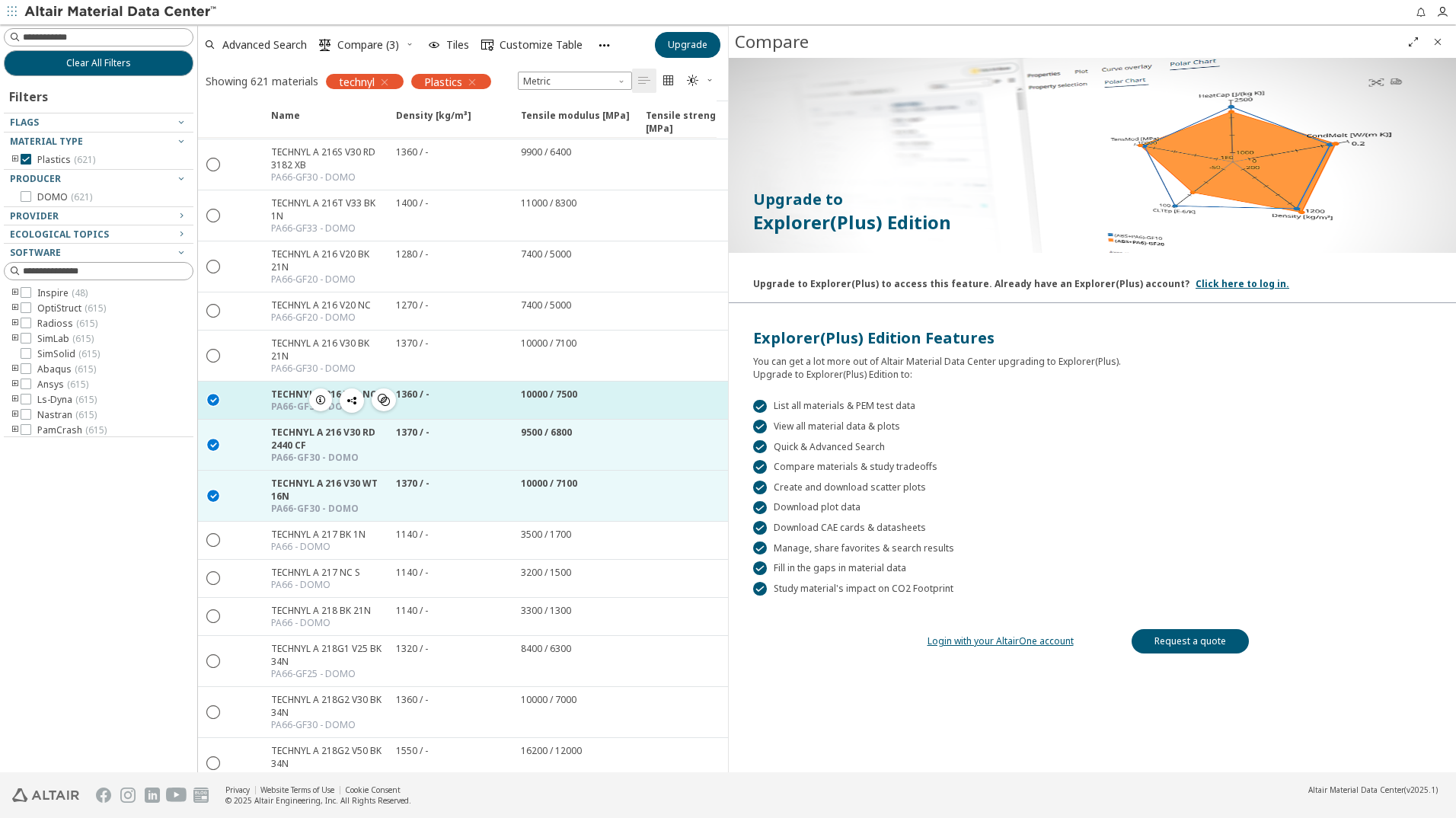
drag, startPoint x: 214, startPoint y: 392, endPoint x: 209, endPoint y: 416, distance: 24.5
click at [213, 399] on icon "" at bounding box center [214, 399] width 14 height 14
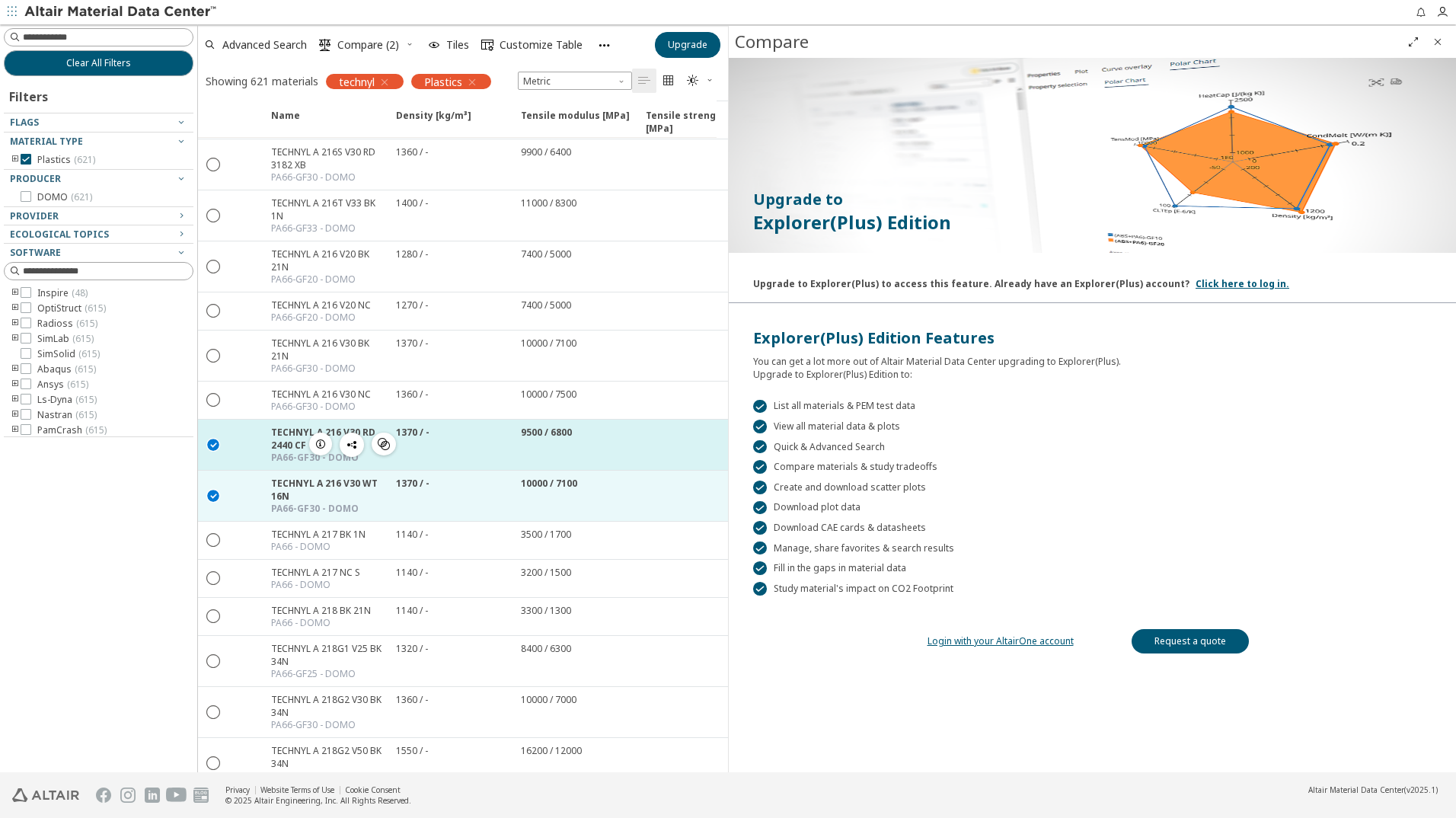
click at [213, 442] on icon "" at bounding box center [214, 444] width 14 height 14
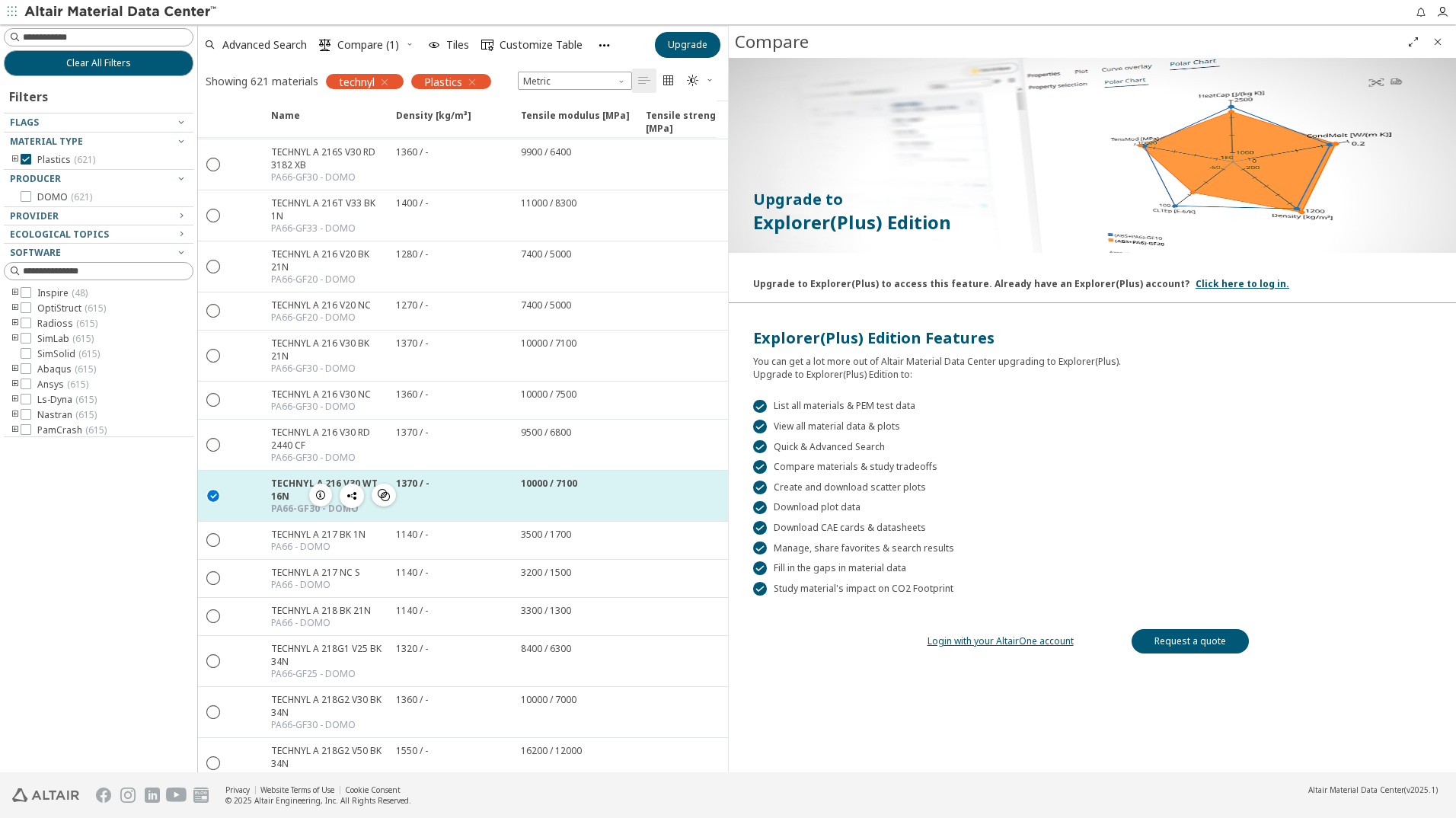
click at [208, 494] on icon "" at bounding box center [214, 495] width 14 height 14
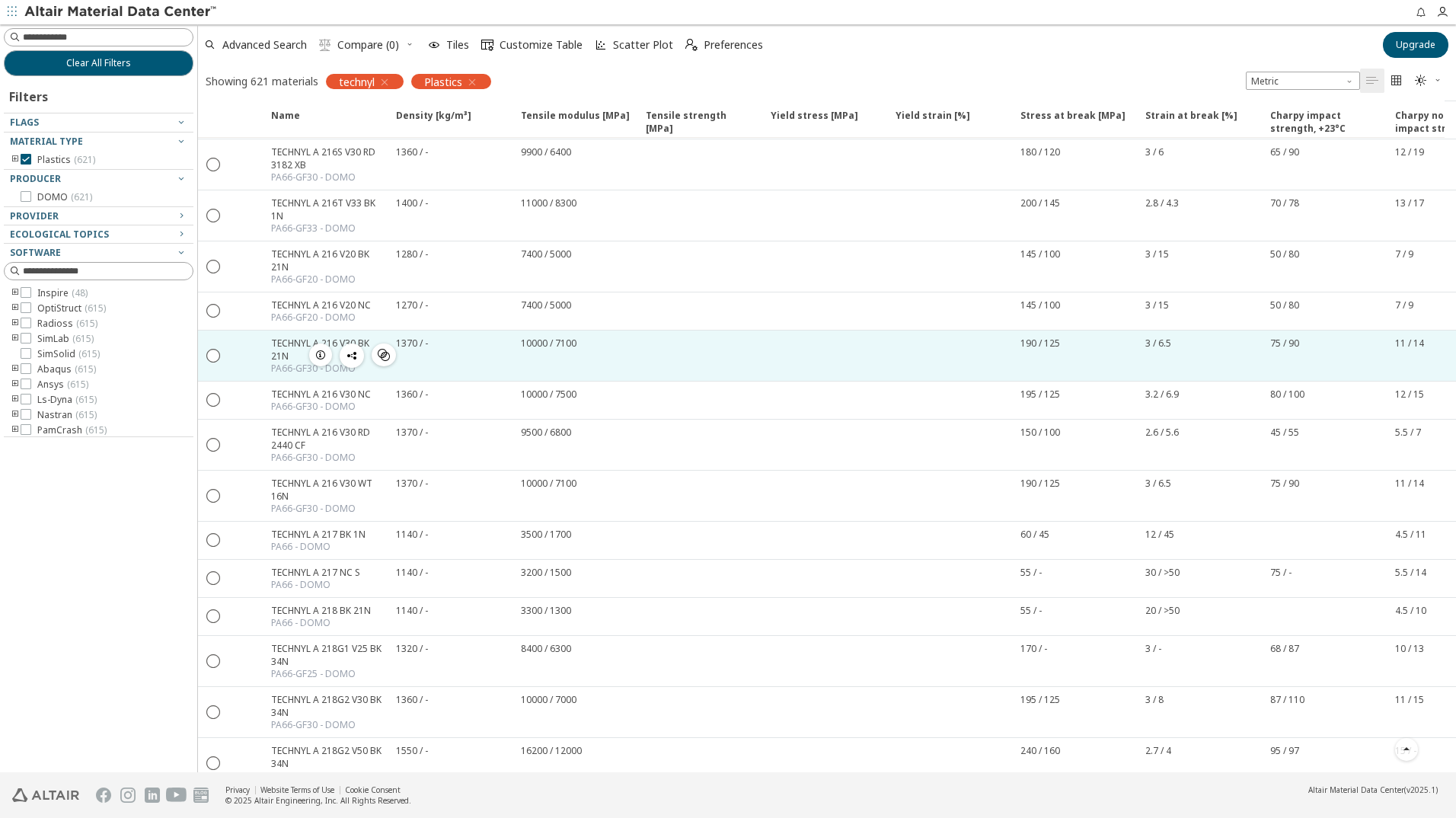
click at [324, 356] on icon "button" at bounding box center [320, 355] width 12 height 12
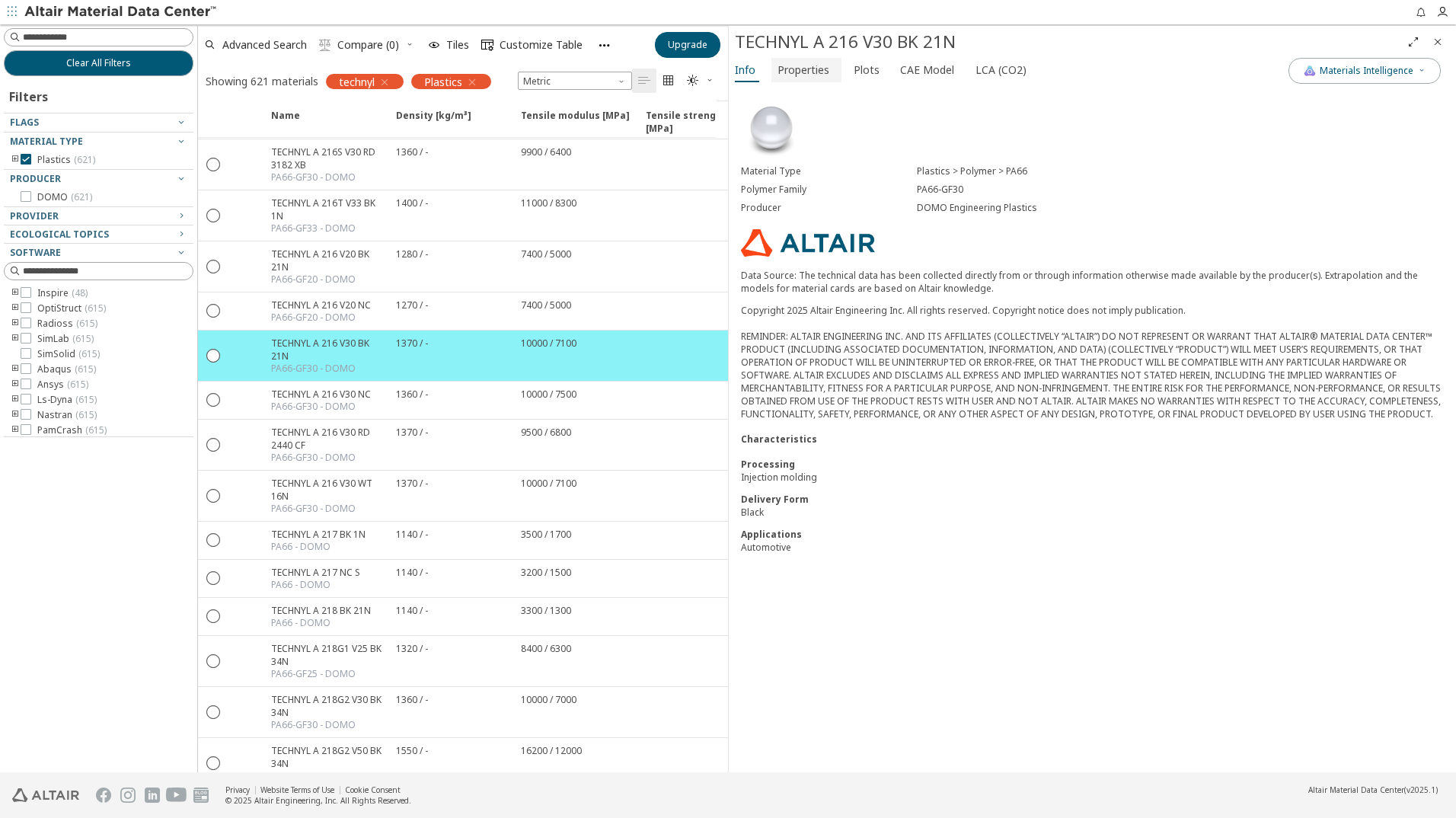
click at [798, 72] on span "Properties" at bounding box center [804, 70] width 52 height 25
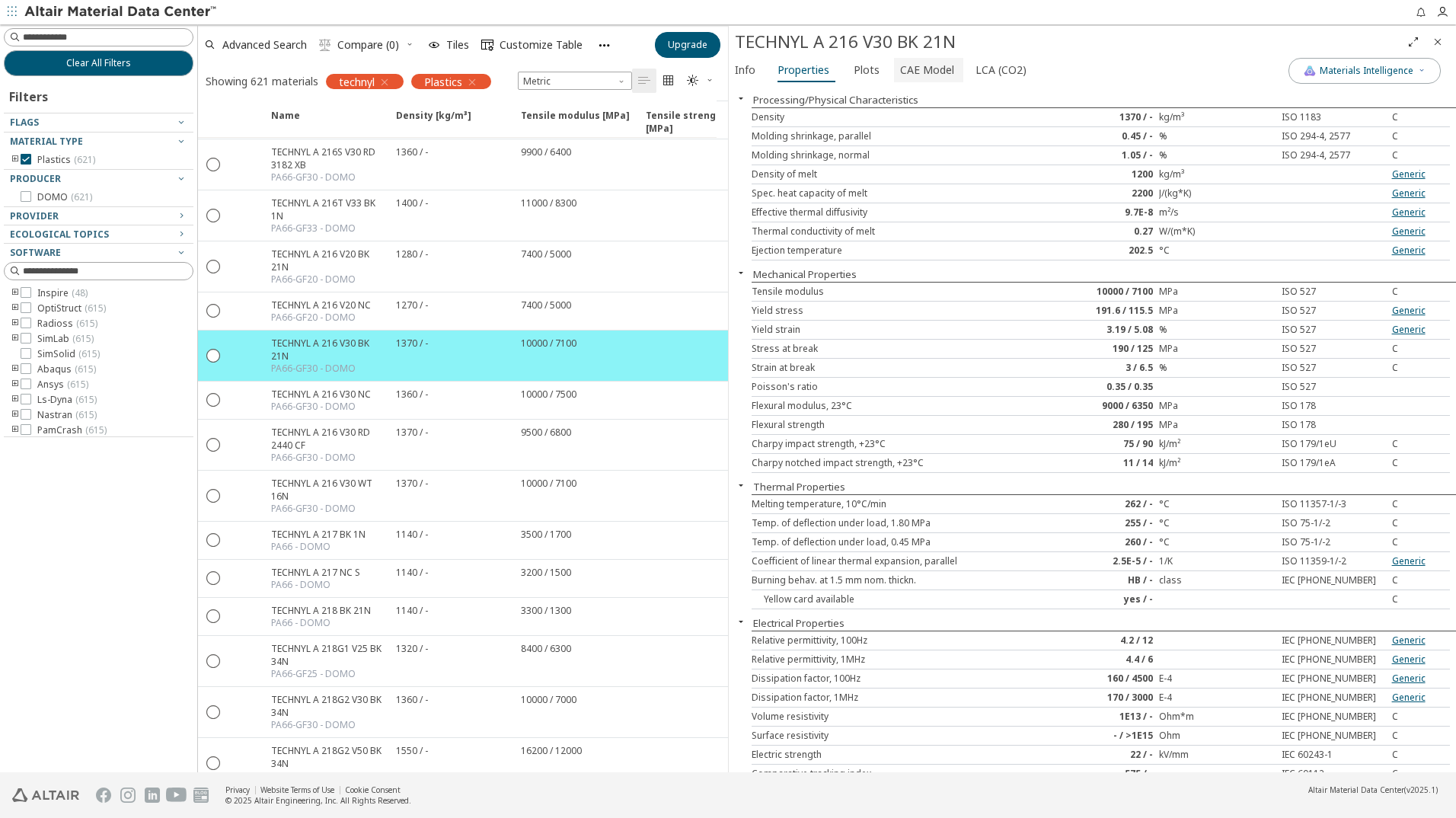
click at [924, 74] on span "CAE Model" at bounding box center [927, 70] width 54 height 25
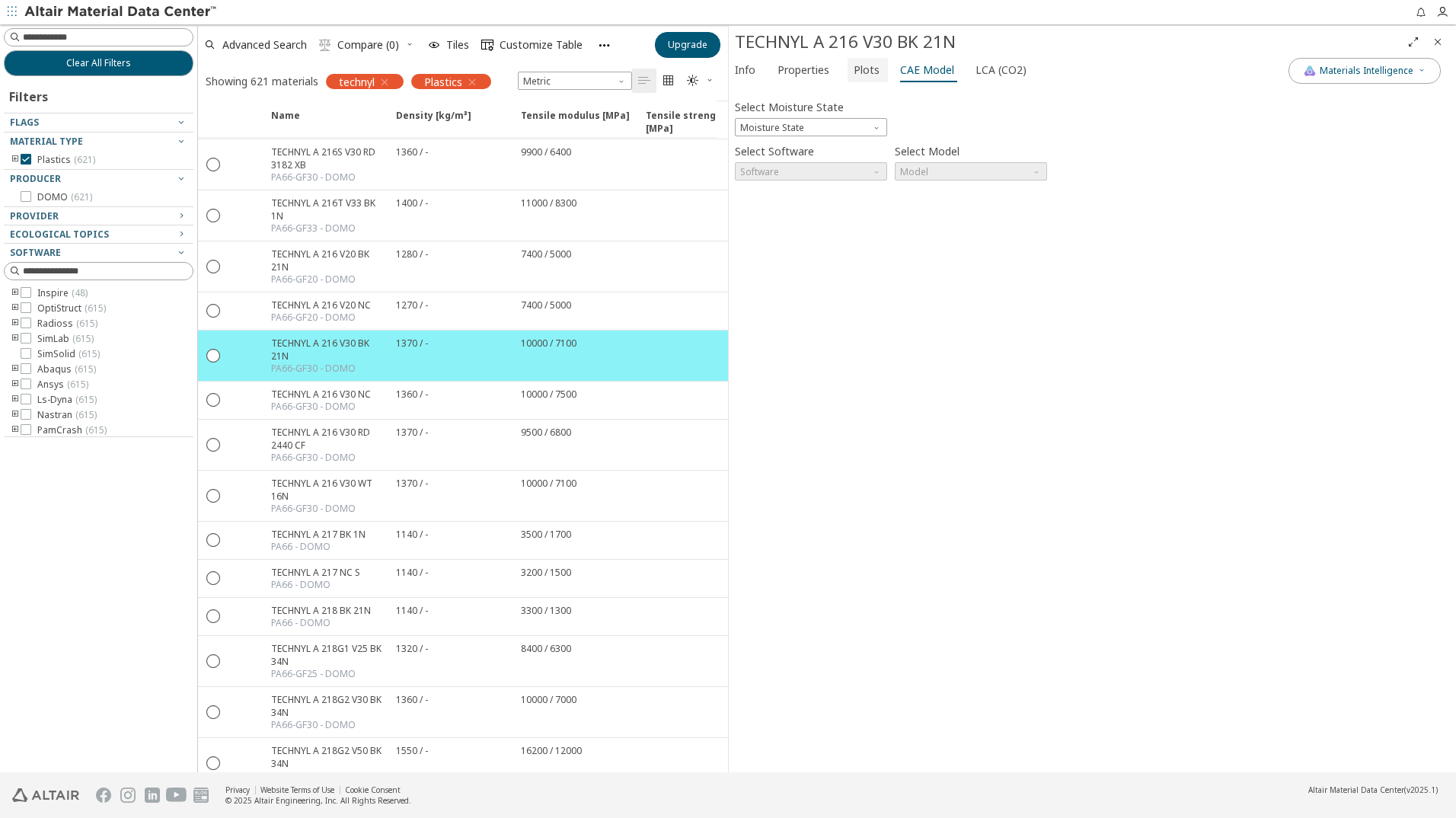
click at [868, 79] on span "Plots" at bounding box center [867, 70] width 26 height 25
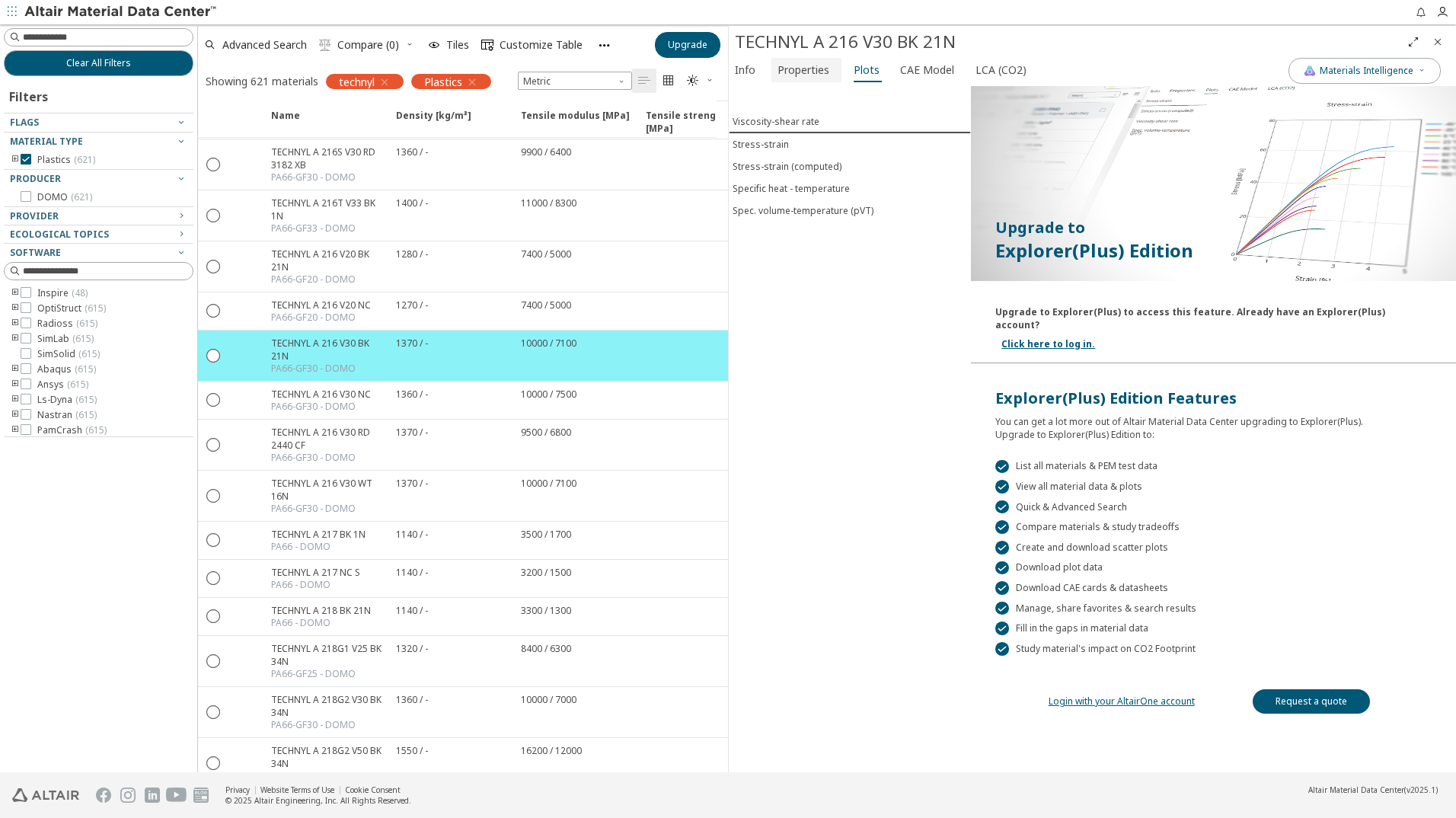
click at [808, 67] on span "Properties" at bounding box center [804, 70] width 52 height 25
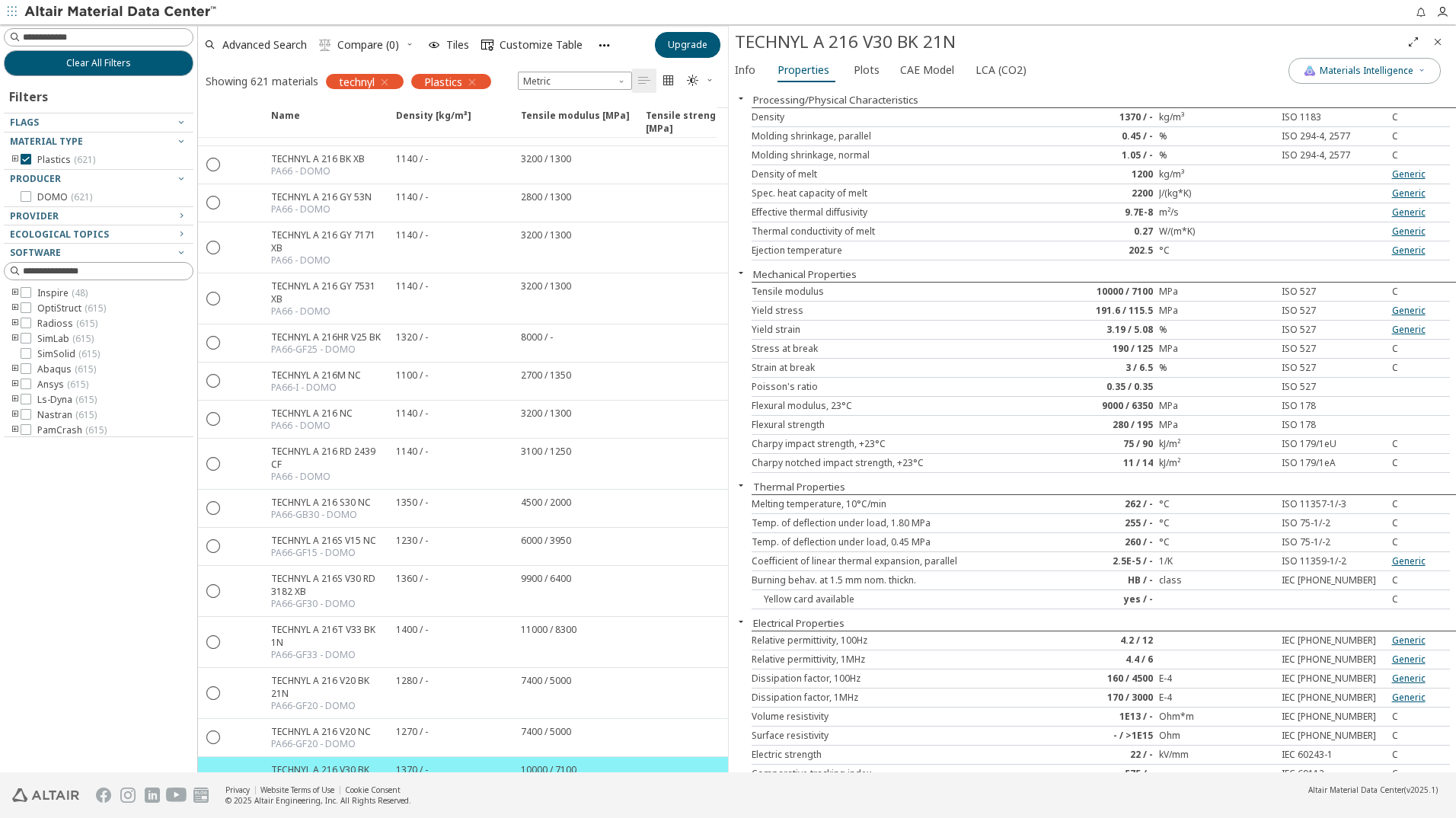
scroll to position [3960, 0]
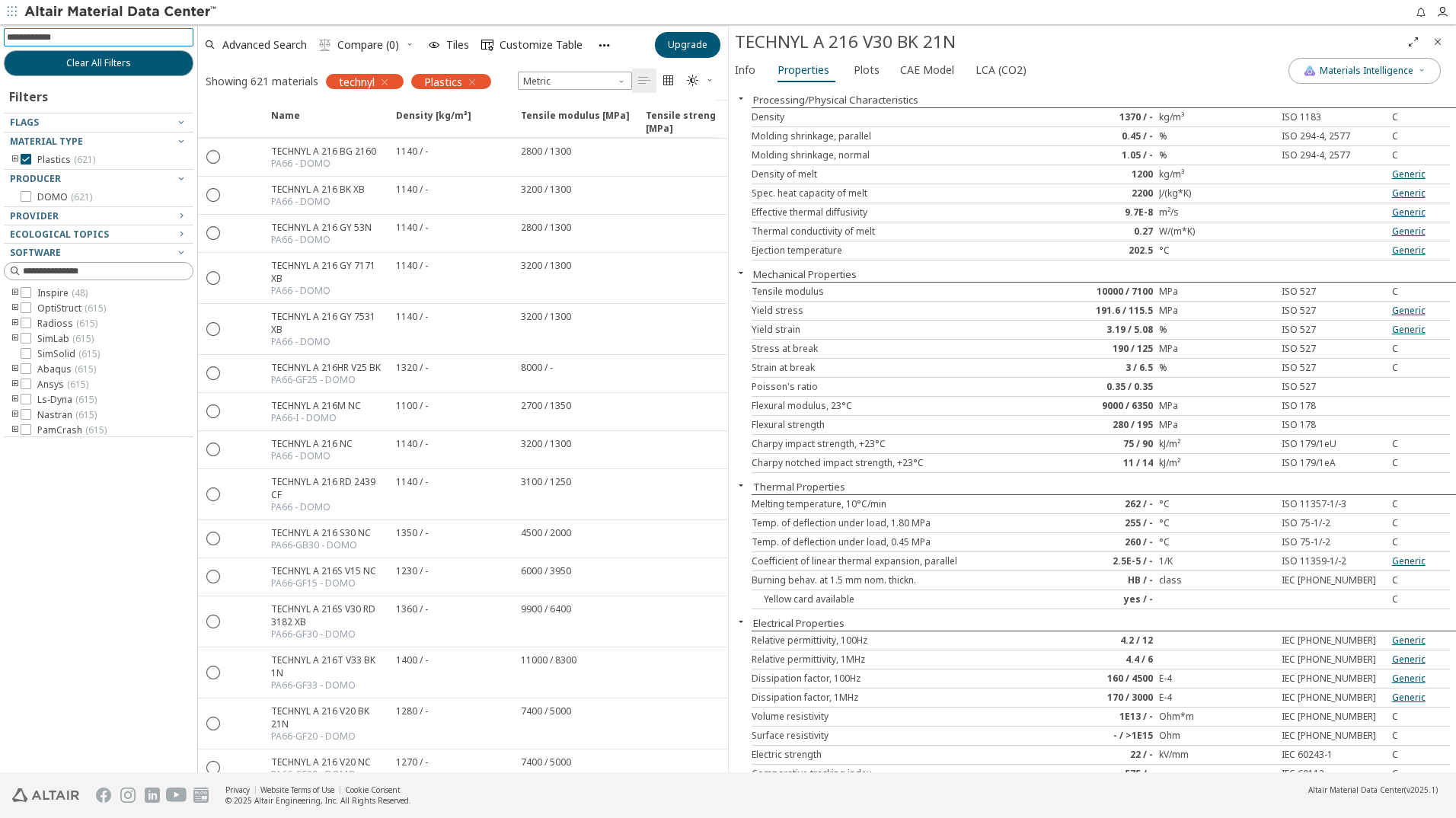
click at [79, 38] on input at bounding box center [100, 38] width 187 height 17
click at [383, 82] on icon "button" at bounding box center [384, 82] width 12 height 12
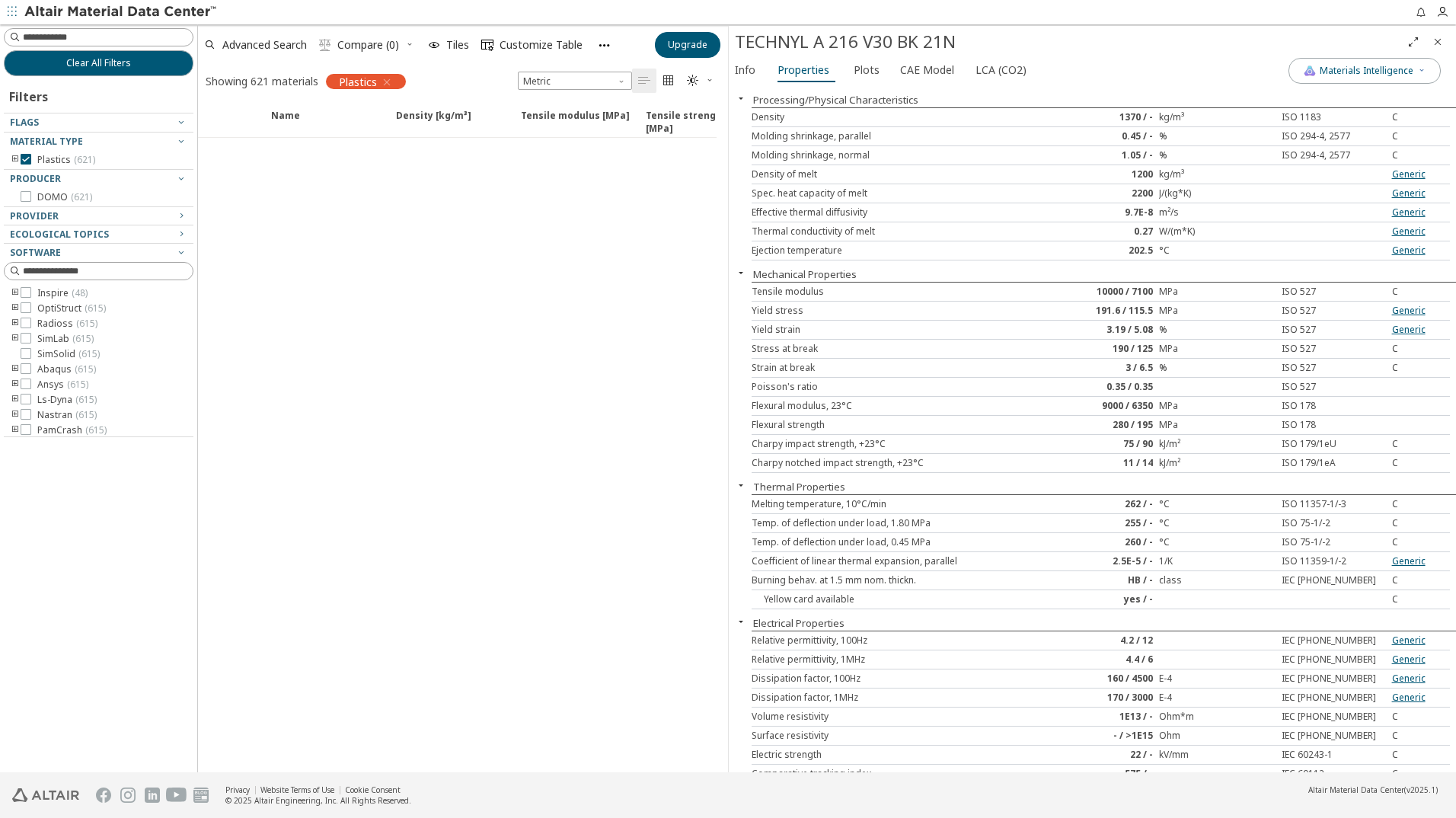
scroll to position [694, 0]
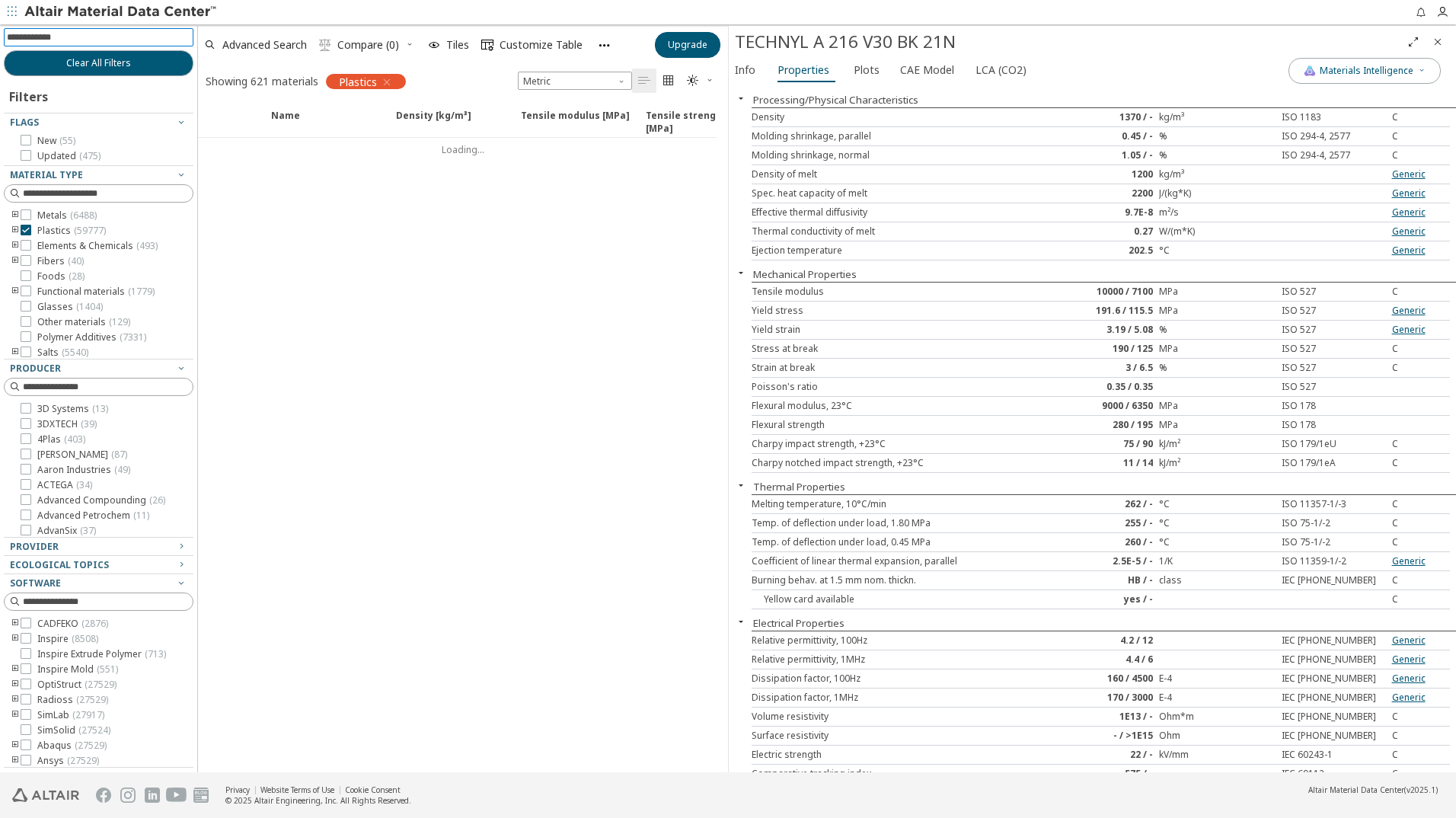
click at [103, 37] on input at bounding box center [100, 38] width 187 height 17
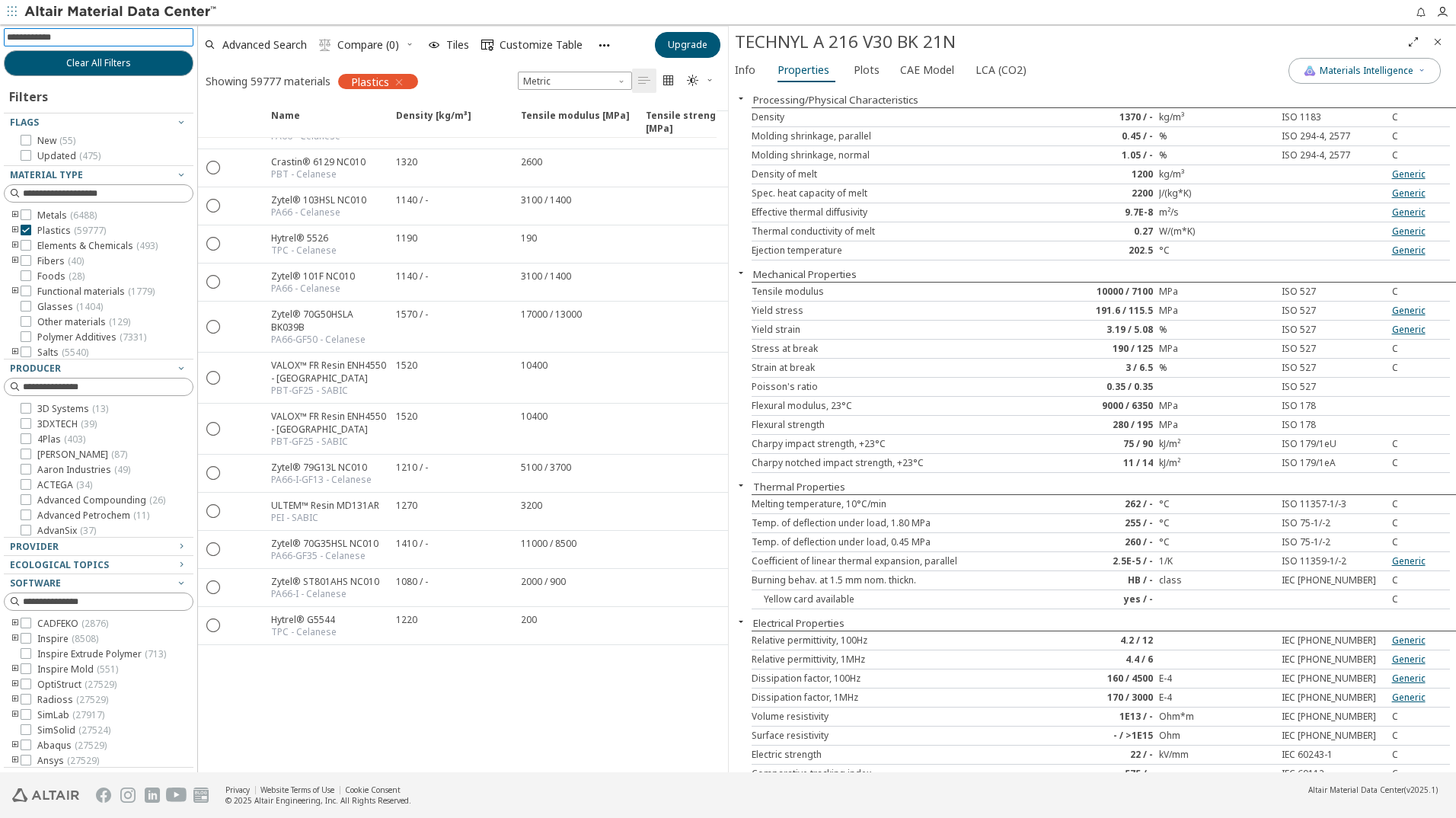
scroll to position [710, 0]
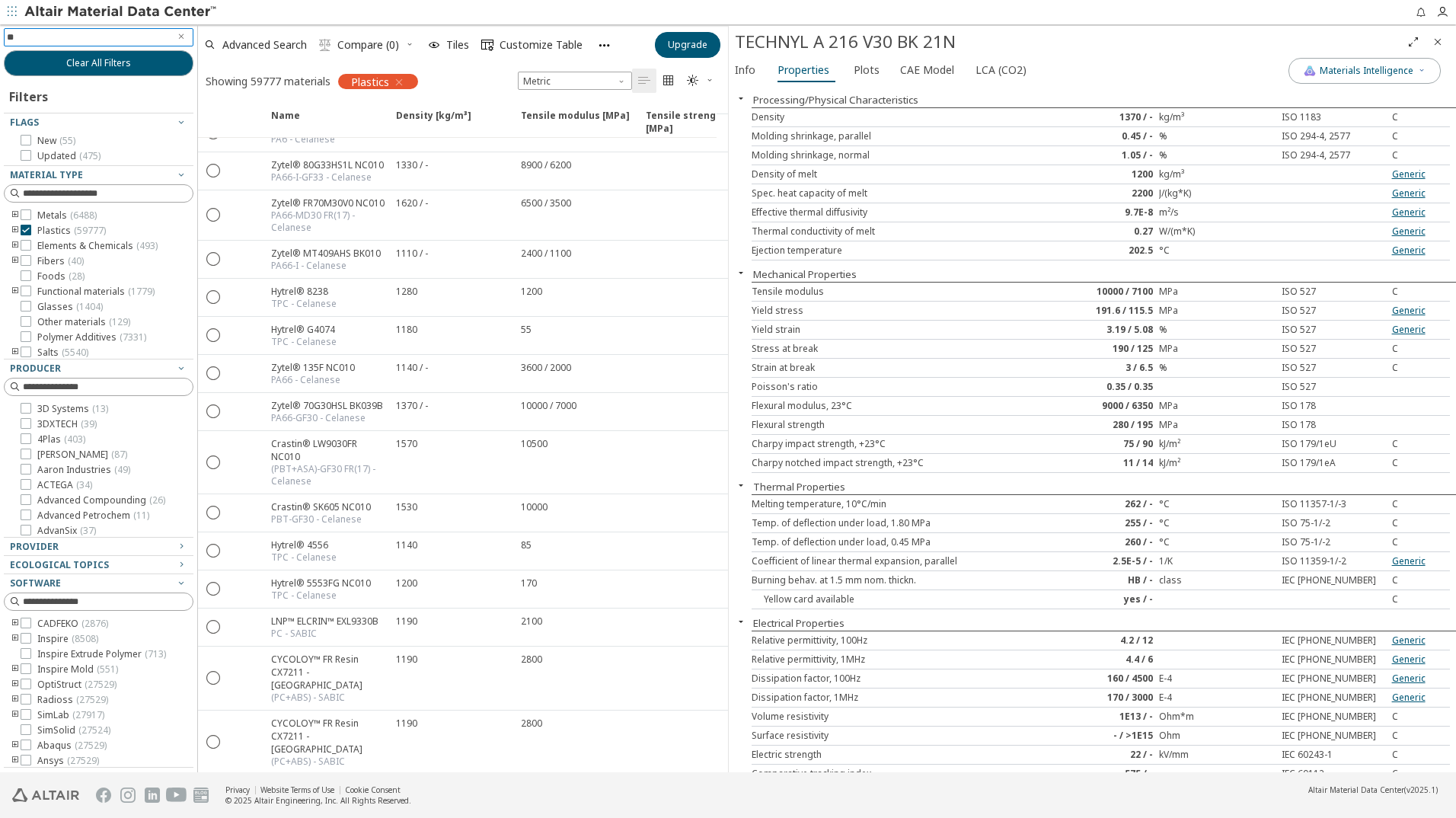
type input "***"
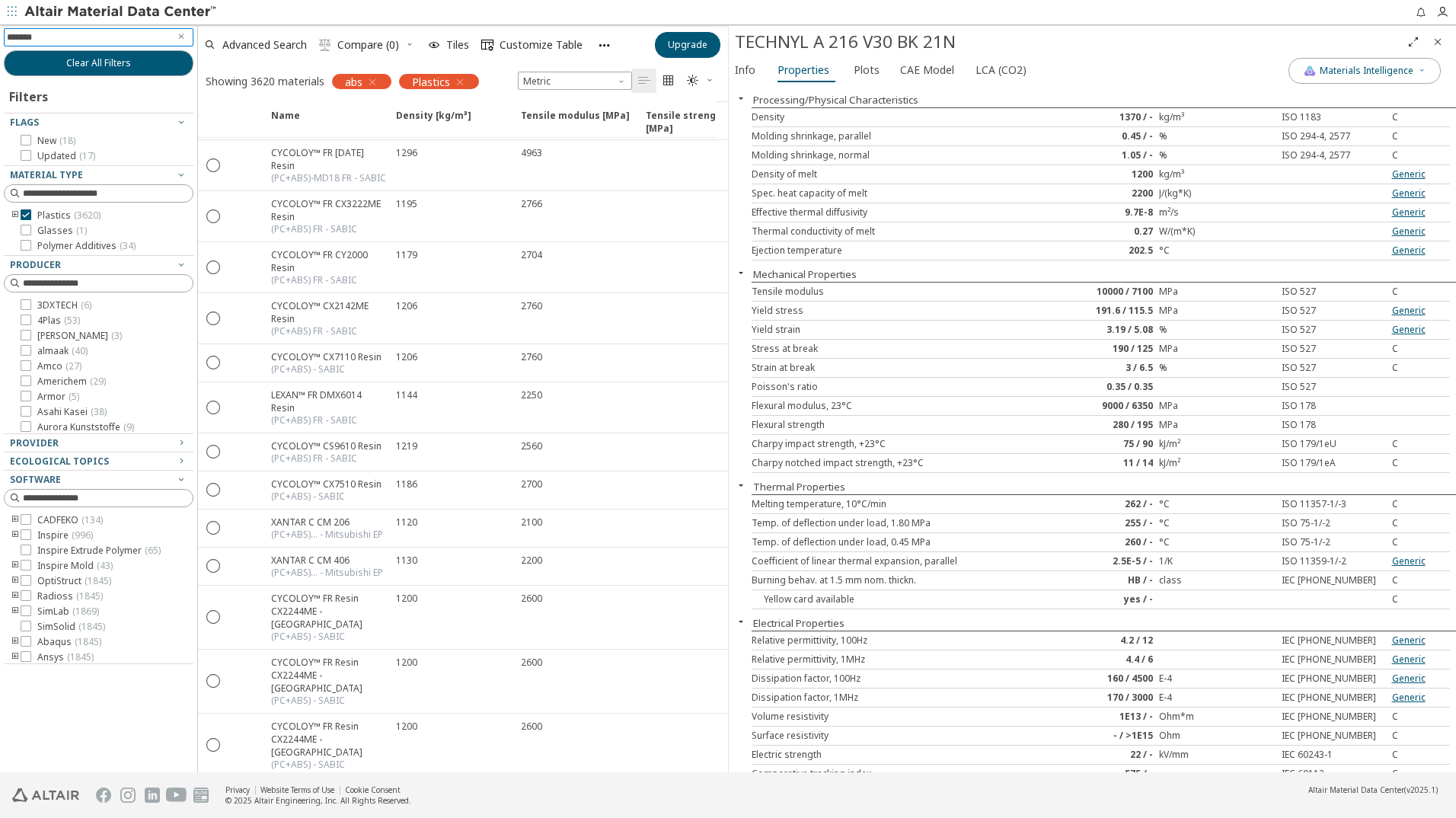
type input "********"
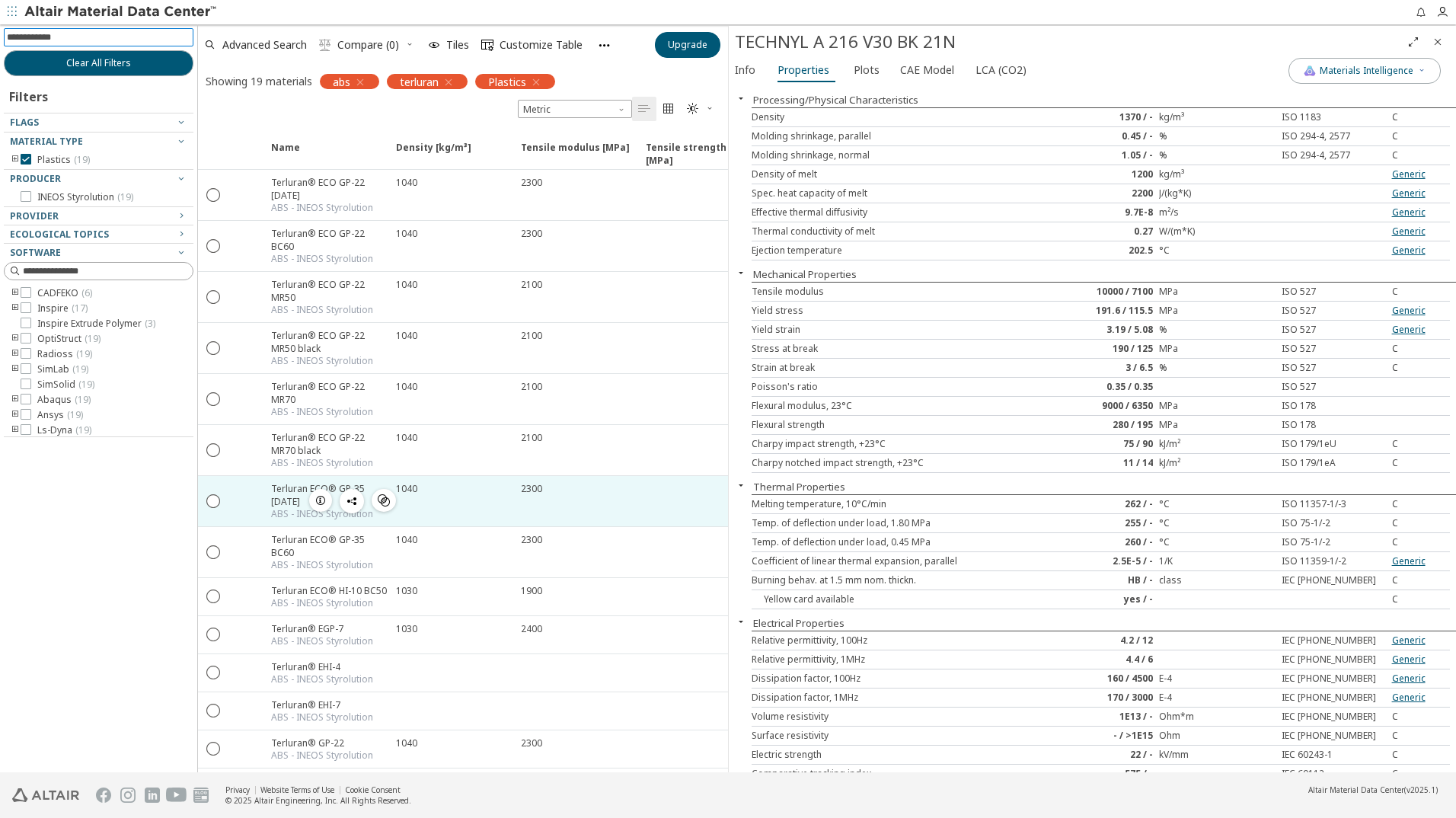
click at [324, 498] on icon "button" at bounding box center [320, 500] width 12 height 12
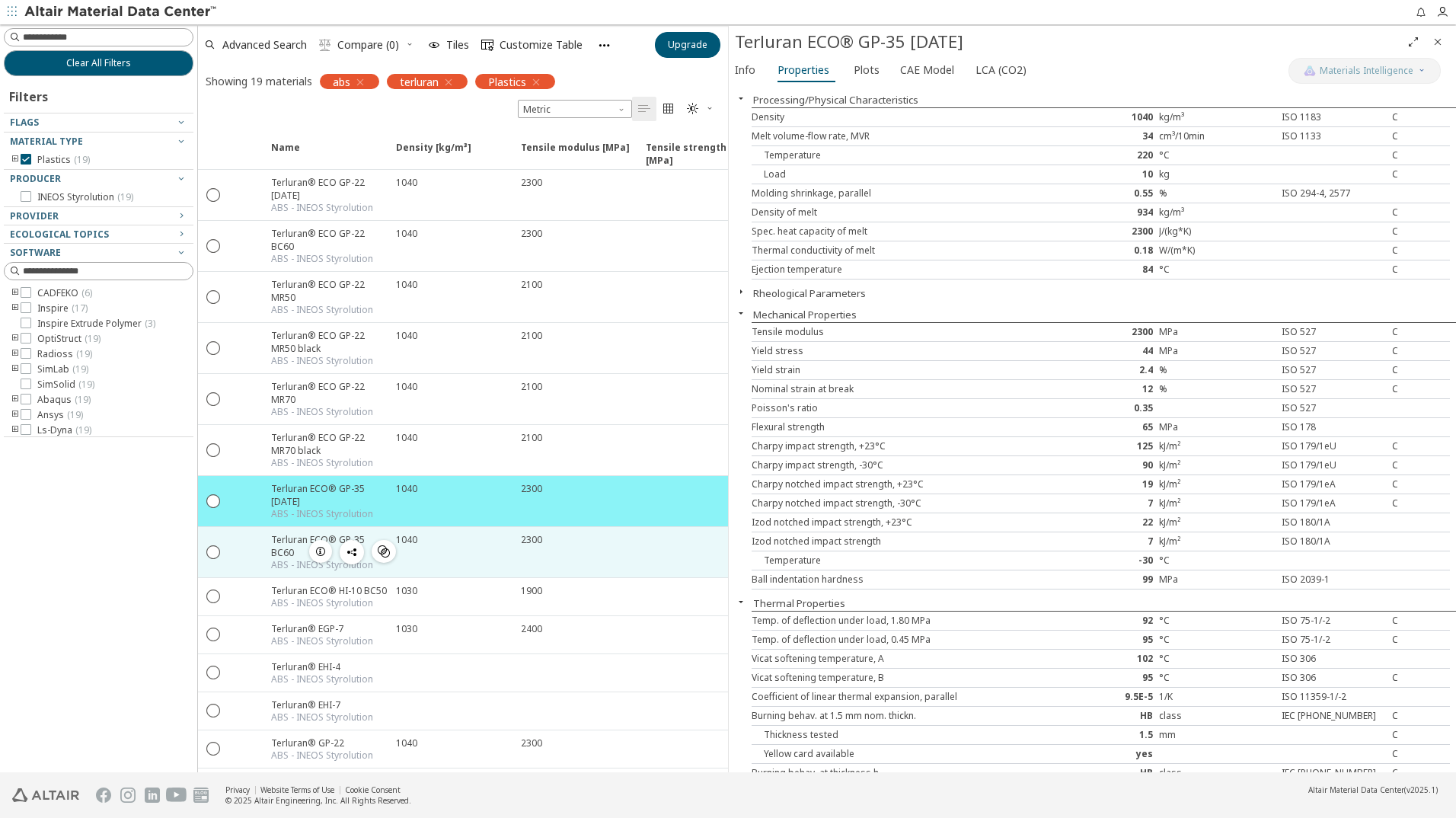
click at [286, 544] on div "Terluran ECO® GP-35 BC60" at bounding box center [330, 546] width 116 height 26
click at [321, 552] on icon "button" at bounding box center [320, 552] width 12 height 12
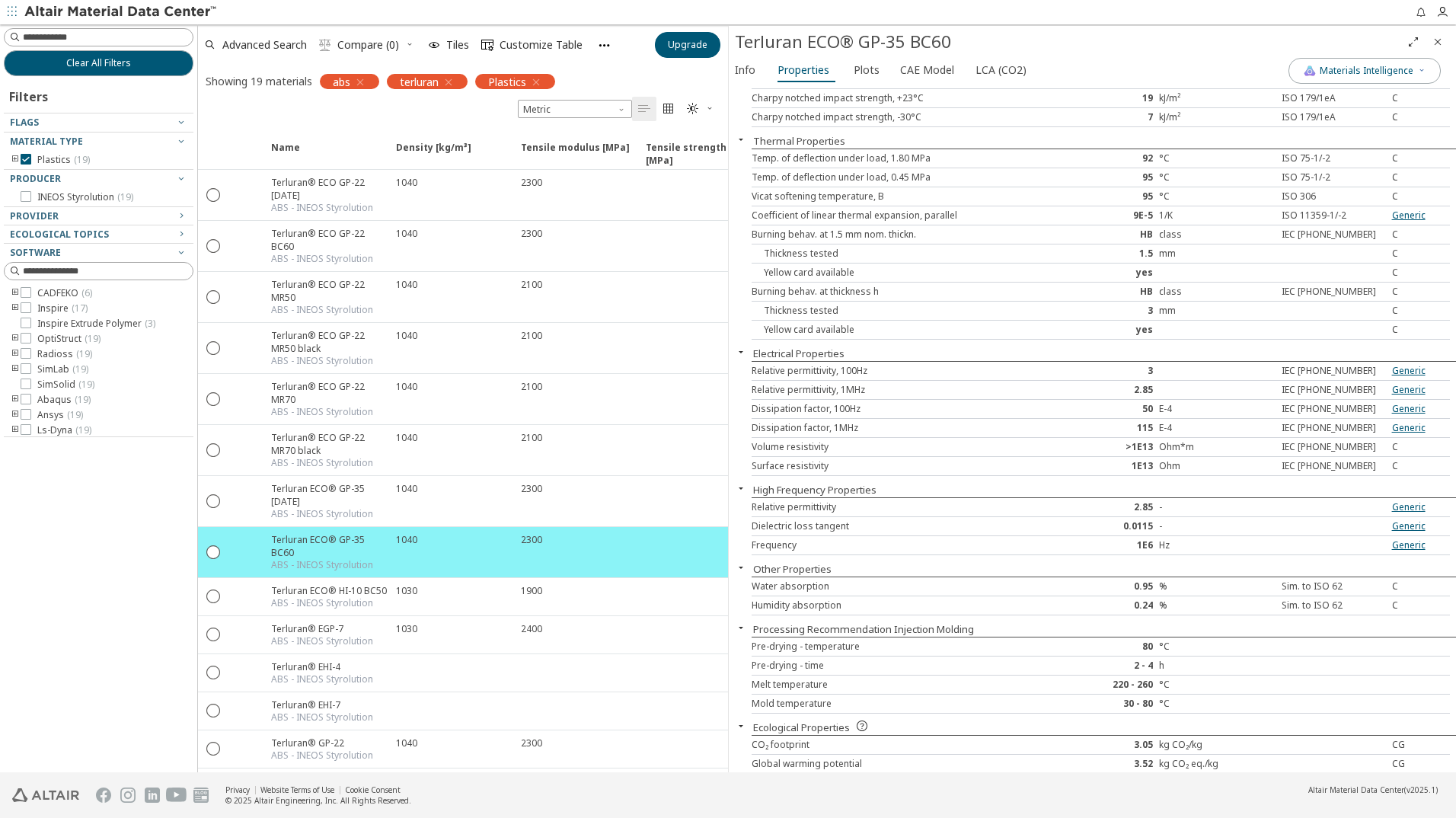
scroll to position [368, 0]
